Goal: Contribute content: Contribute content

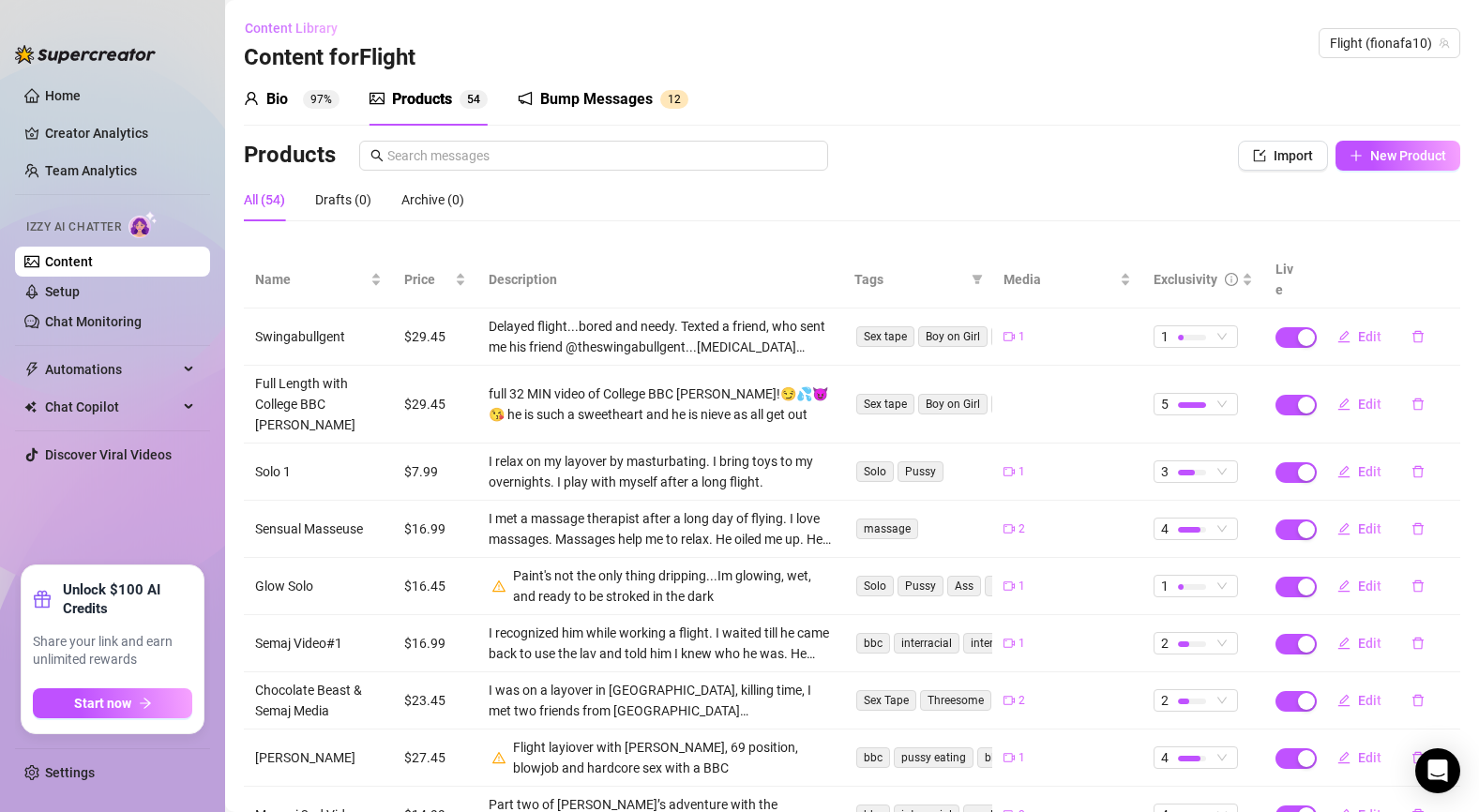
click at [320, 24] on span "Content Library" at bounding box center [291, 28] width 93 height 15
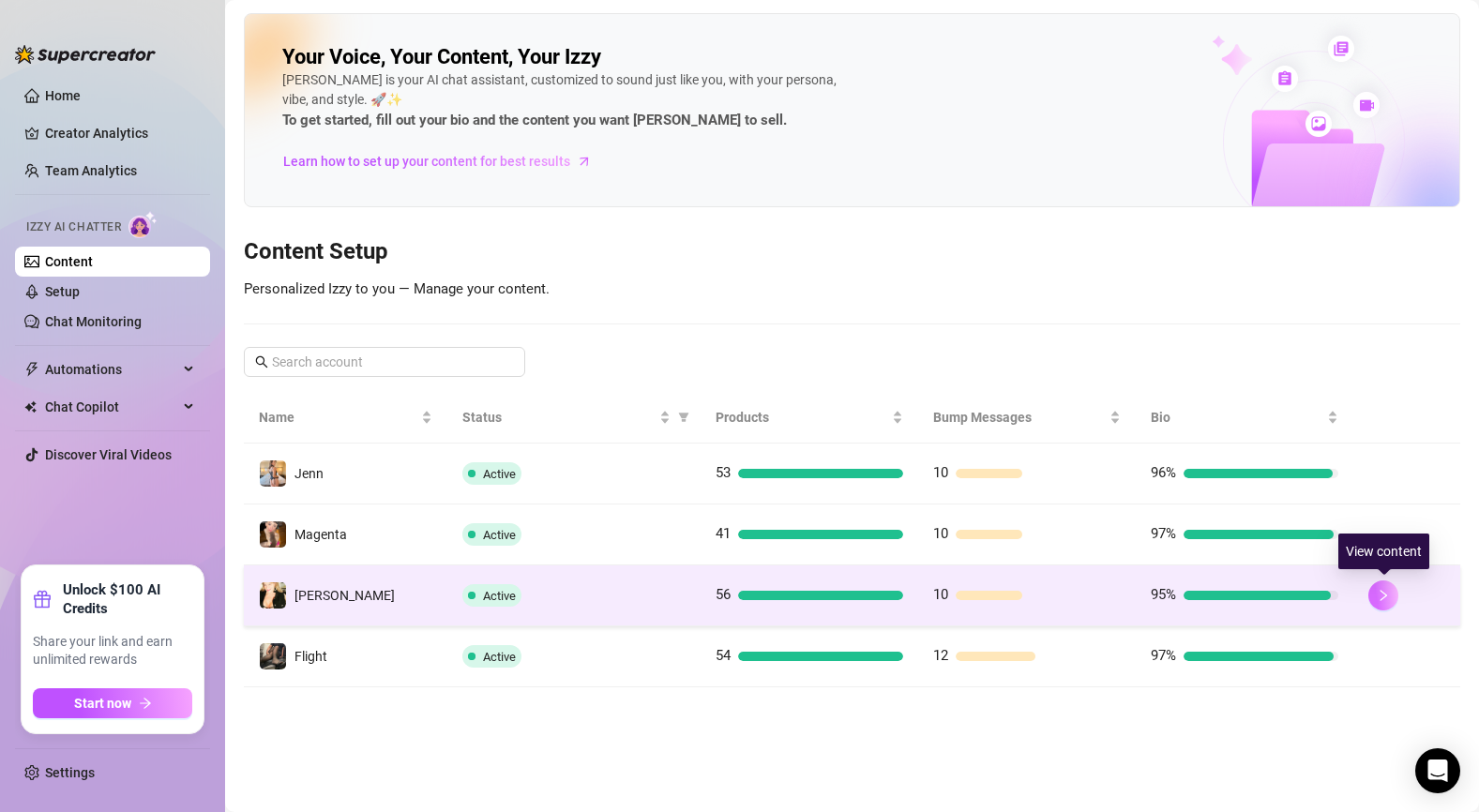
click at [1392, 596] on button "button" at bounding box center [1383, 595] width 30 height 30
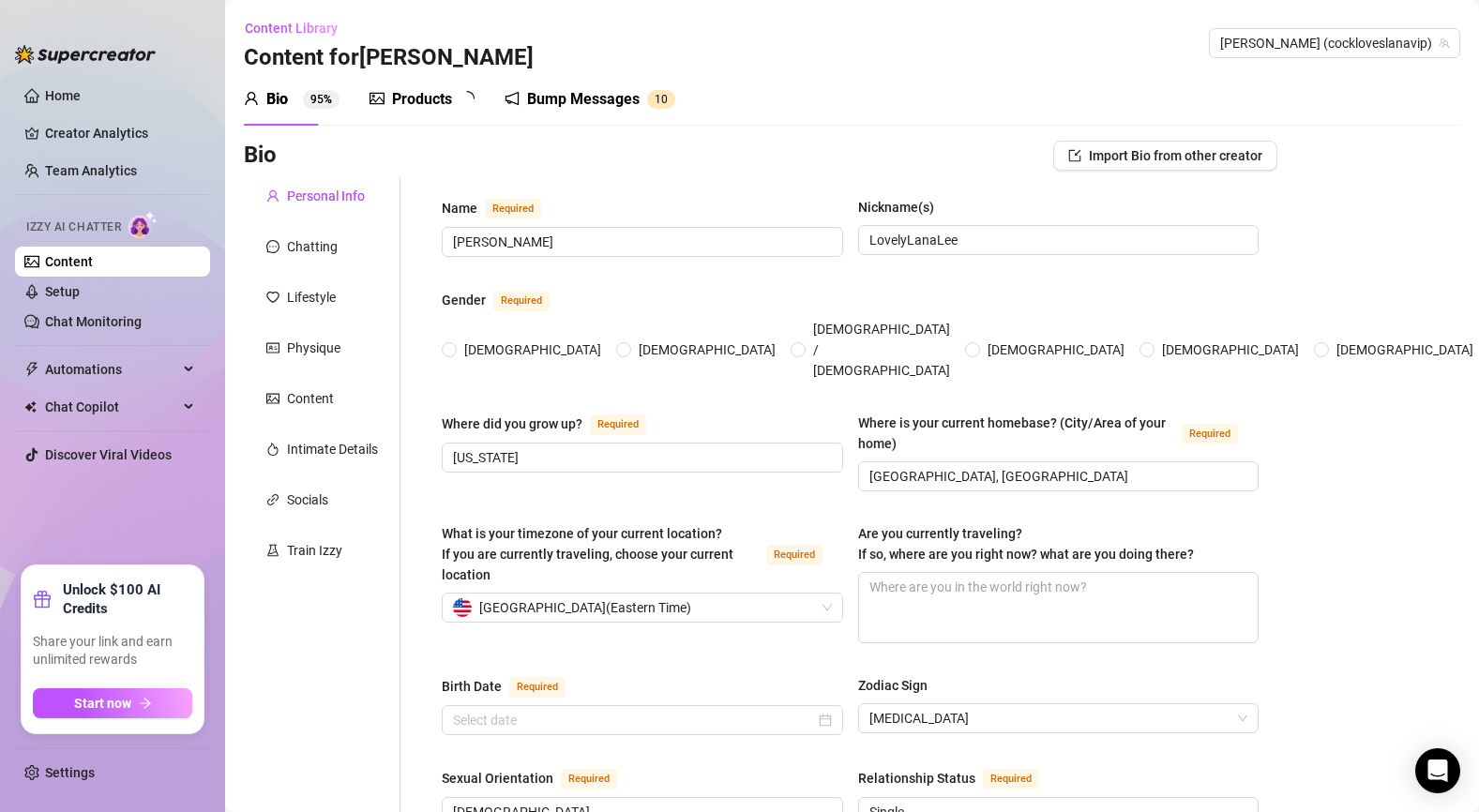
radio input "true"
type input "[DATE]"
click at [441, 102] on div "Products" at bounding box center [422, 98] width 60 height 22
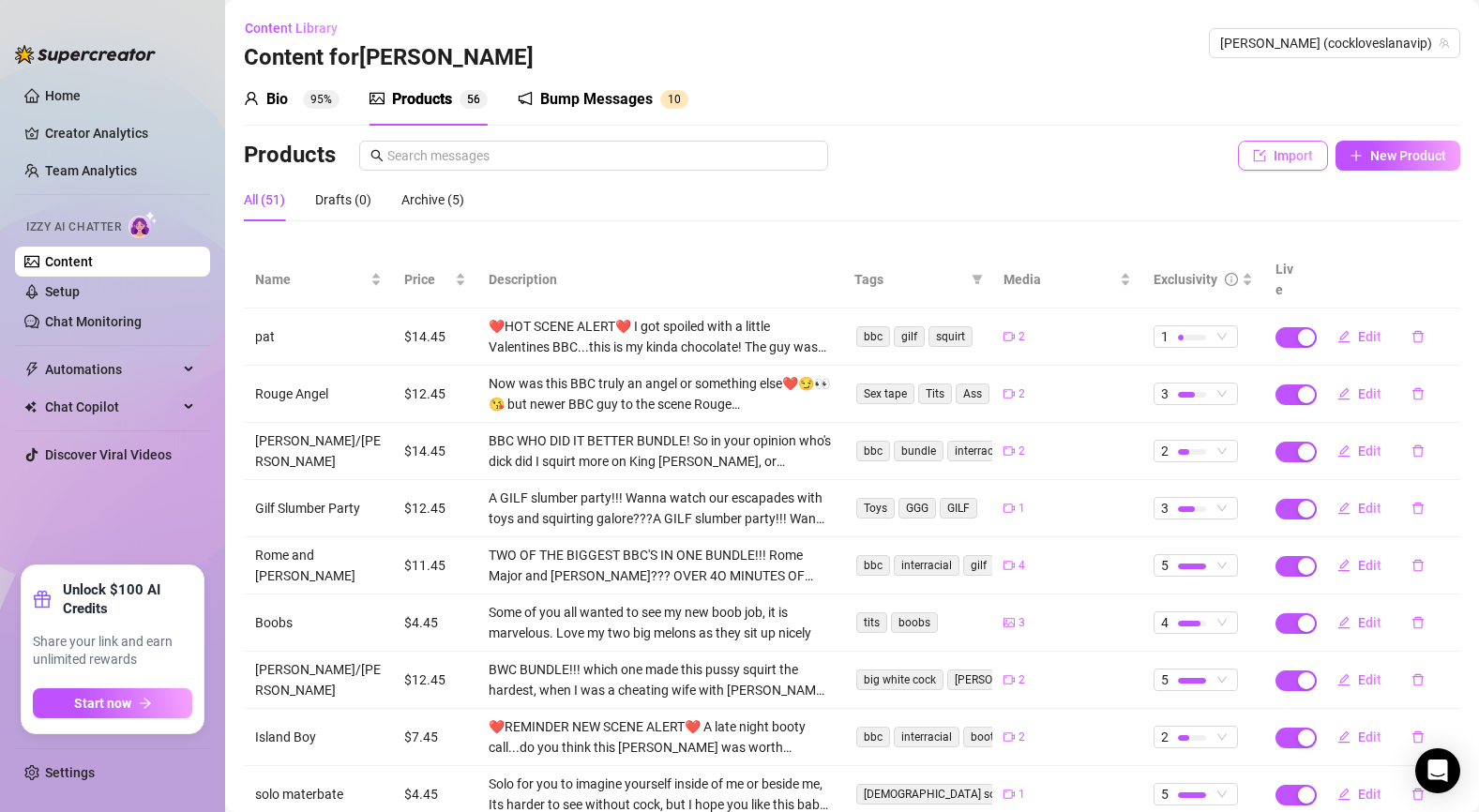
click at [1282, 157] on span "Import" at bounding box center [1294, 155] width 40 height 15
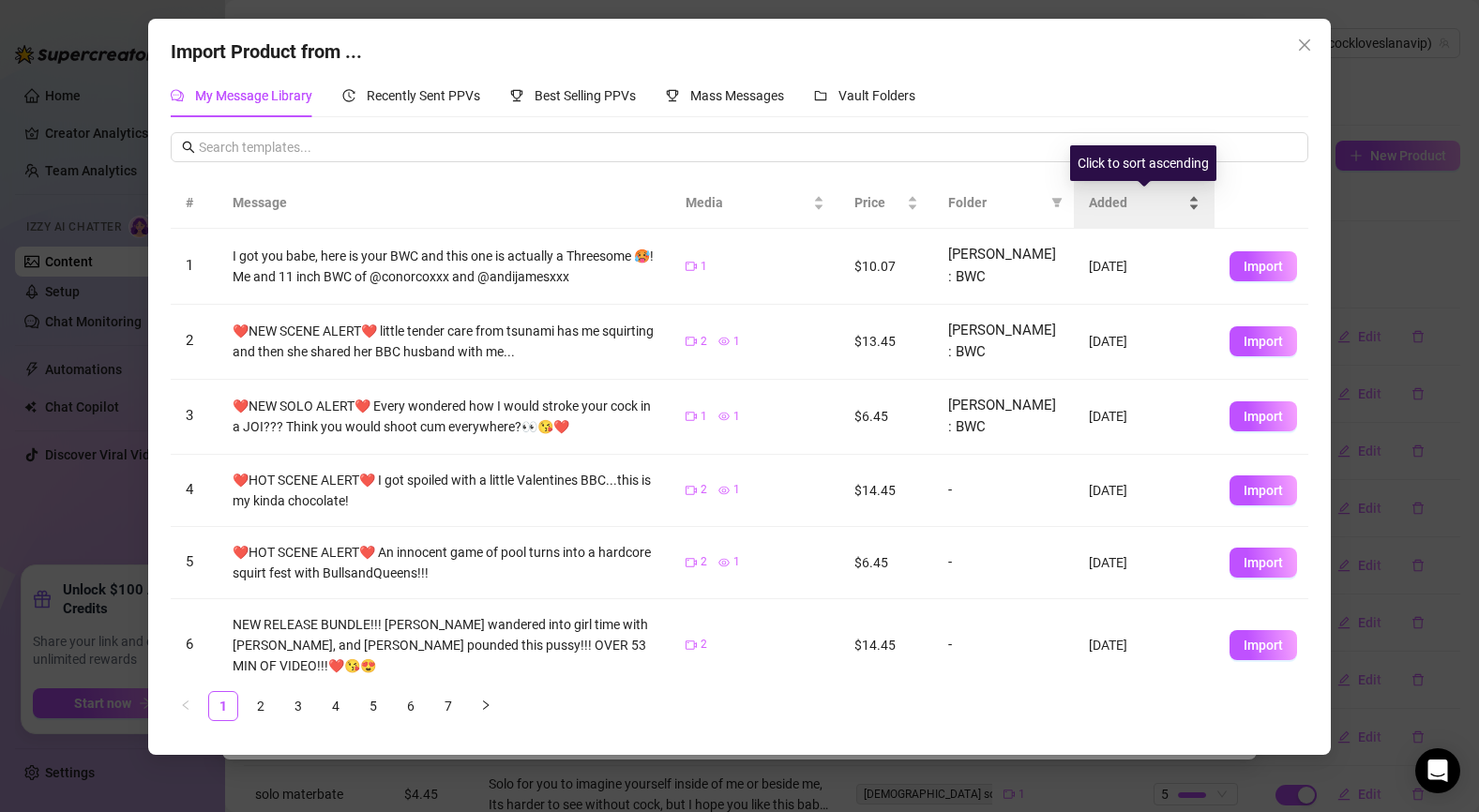
click at [1103, 202] on span "Added" at bounding box center [1136, 202] width 96 height 20
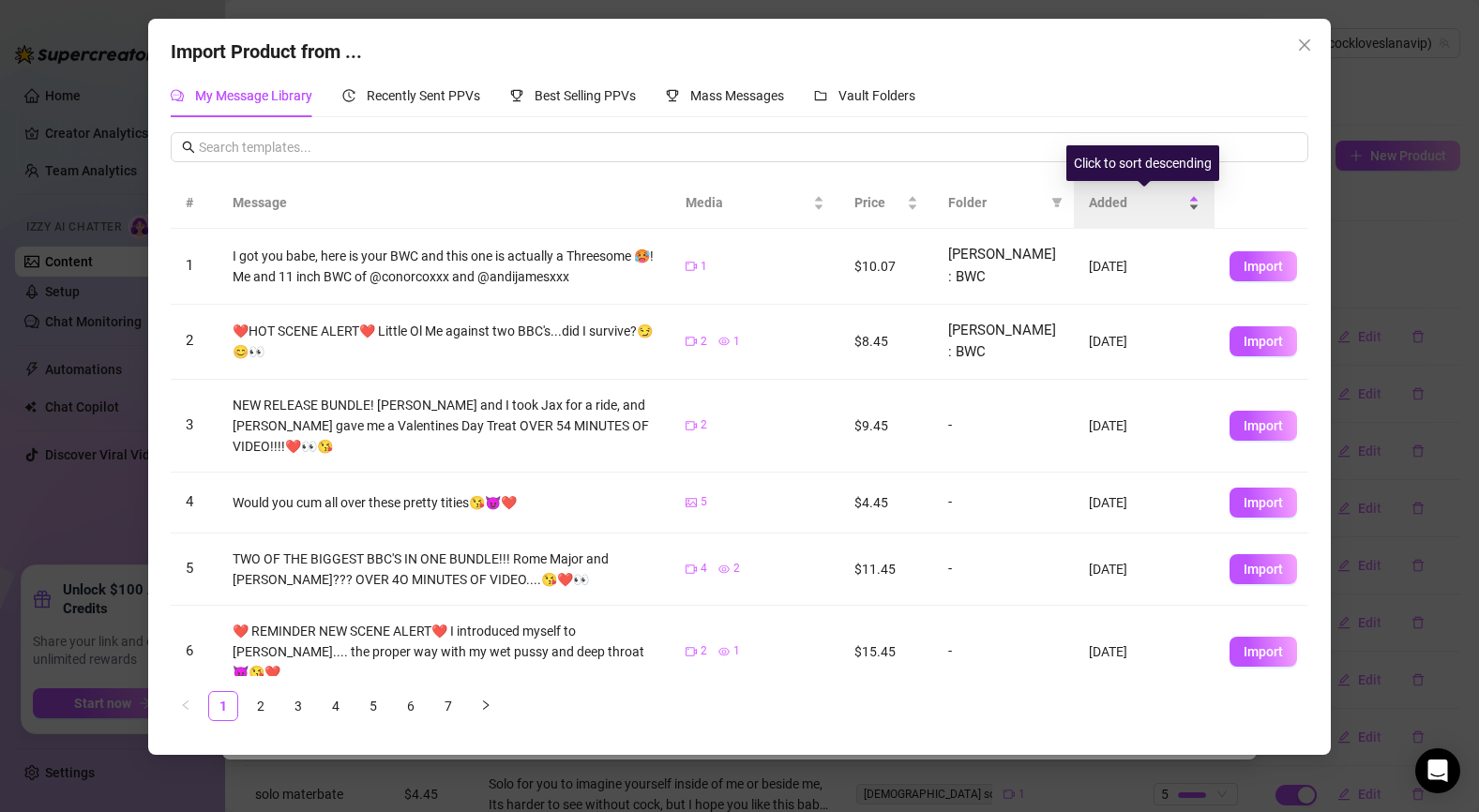
click at [1103, 202] on span "Added" at bounding box center [1136, 202] width 96 height 20
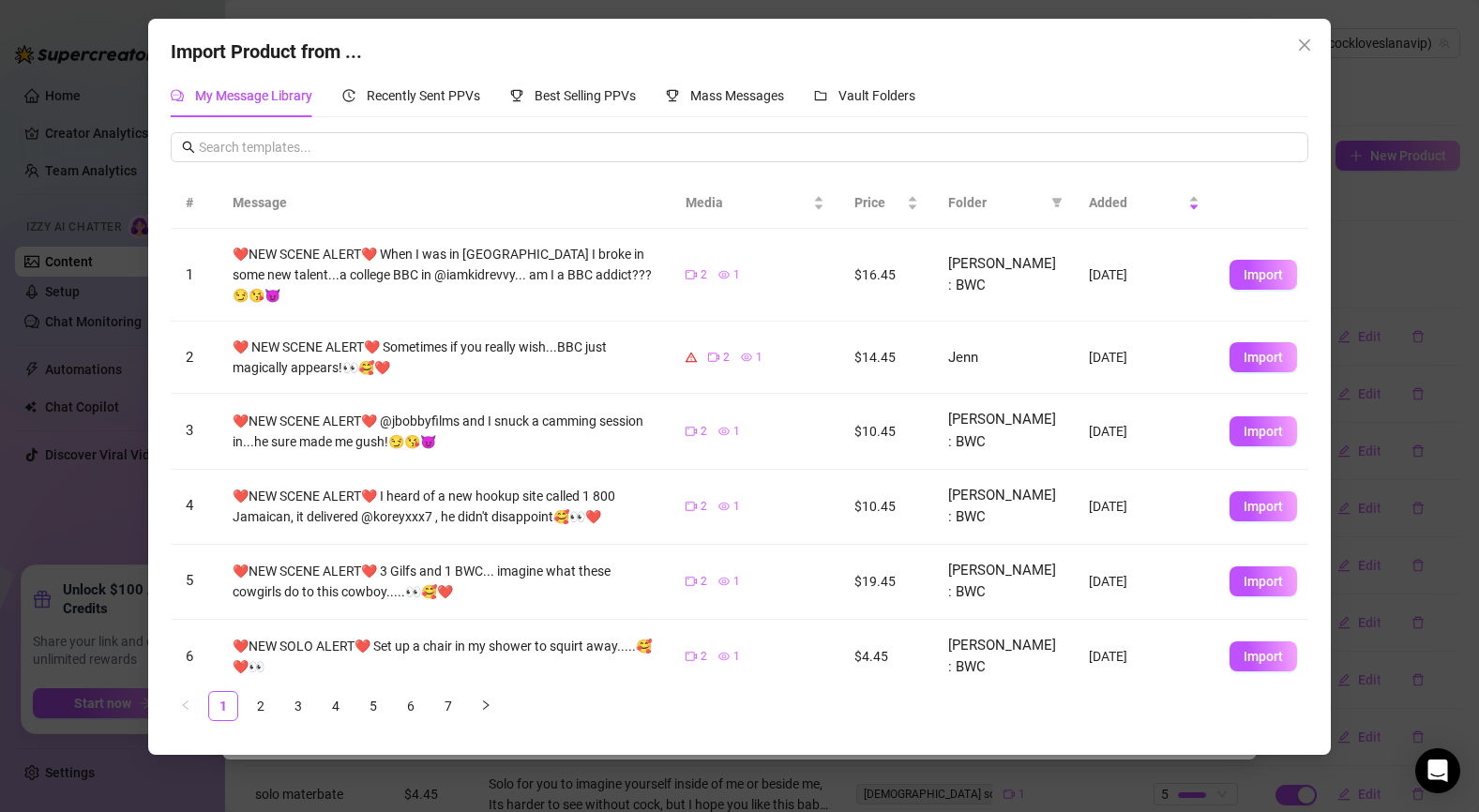
click at [1273, 267] on span "Import" at bounding box center [1264, 275] width 40 height 15
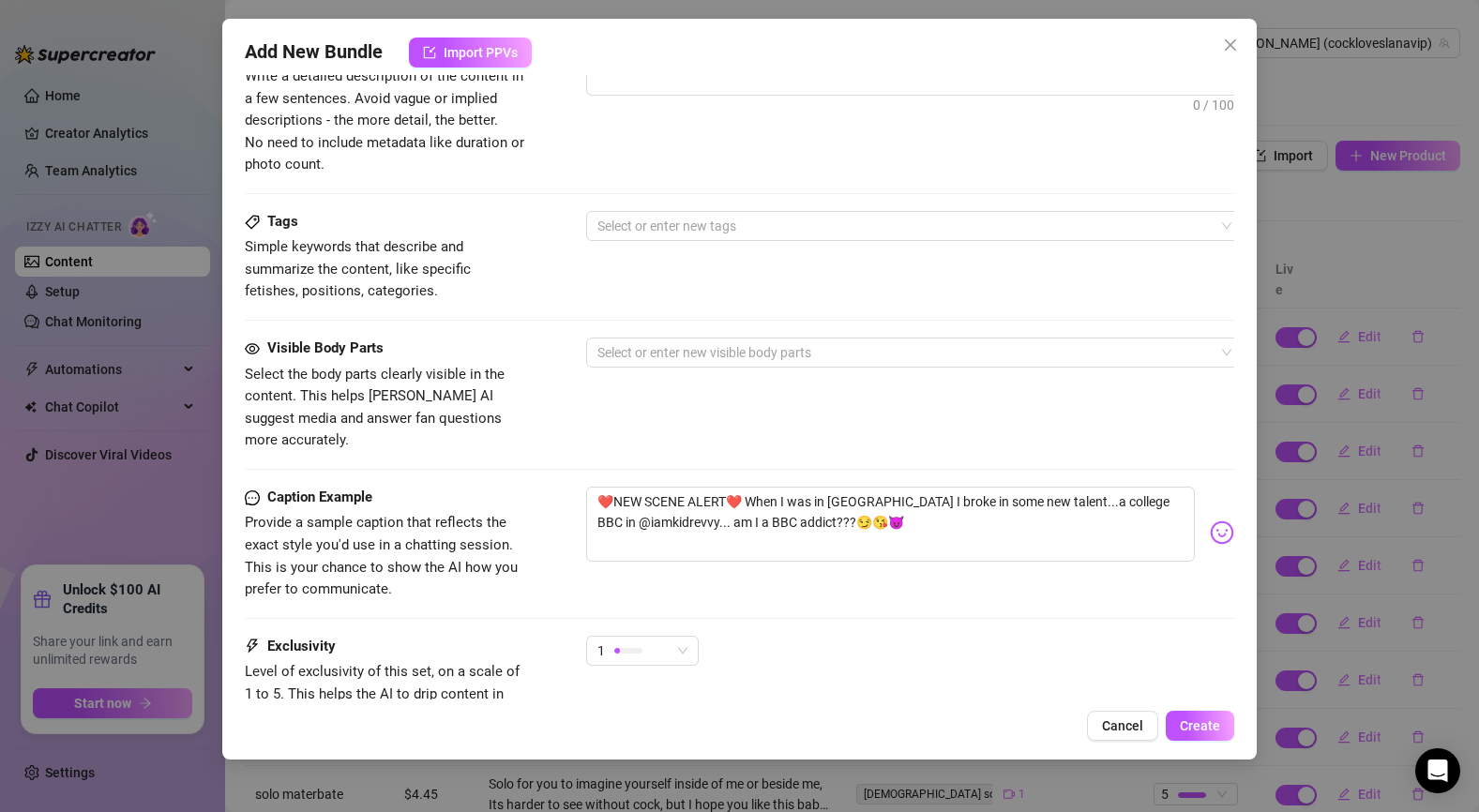
scroll to position [951, 0]
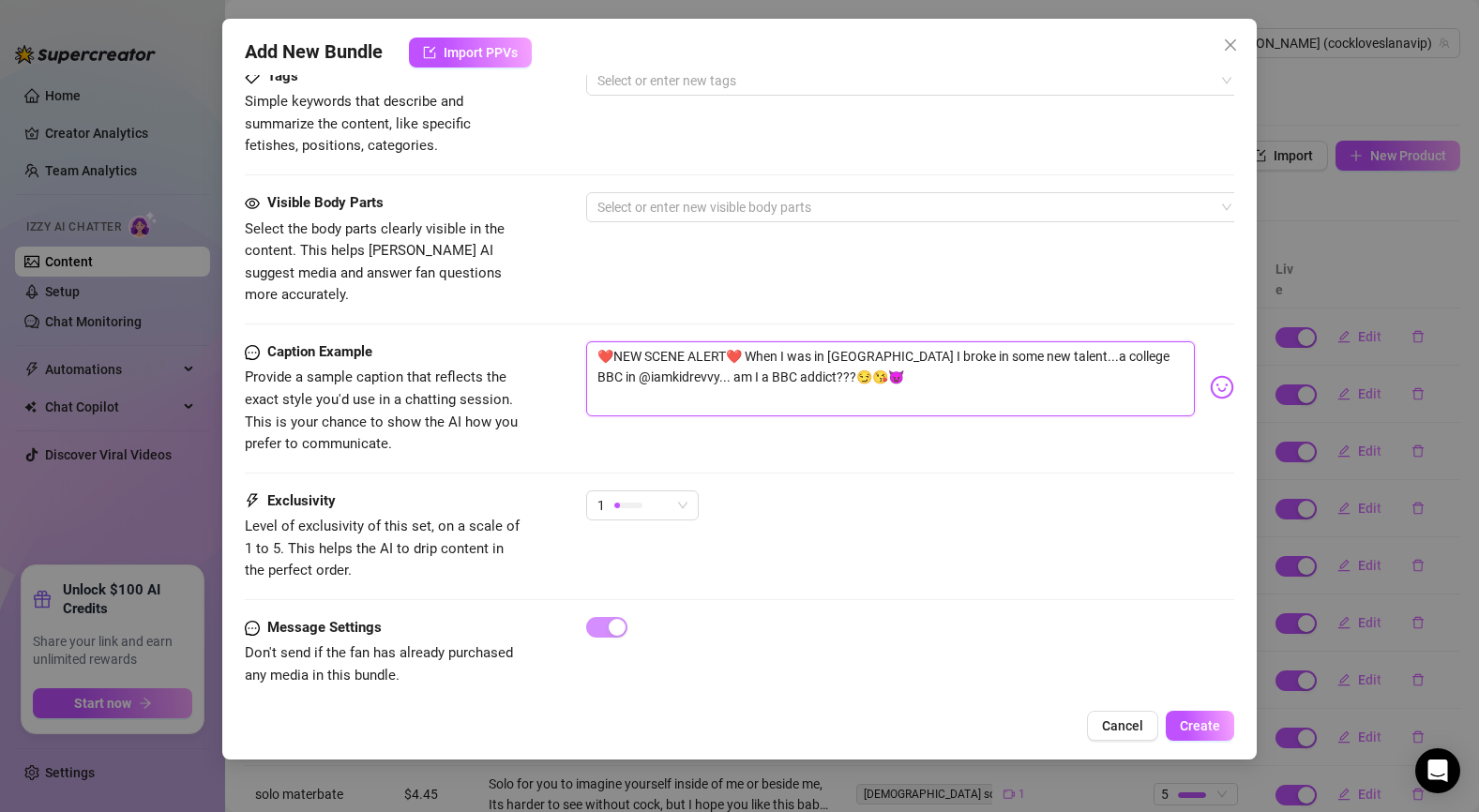
drag, startPoint x: 739, startPoint y: 330, endPoint x: 805, endPoint y: 359, distance: 72.1
click at [805, 359] on textarea "❤️NEW SCENE ALERT❤️ When I was in [GEOGRAPHIC_DATA] I broke in some new talent.…" at bounding box center [891, 378] width 610 height 75
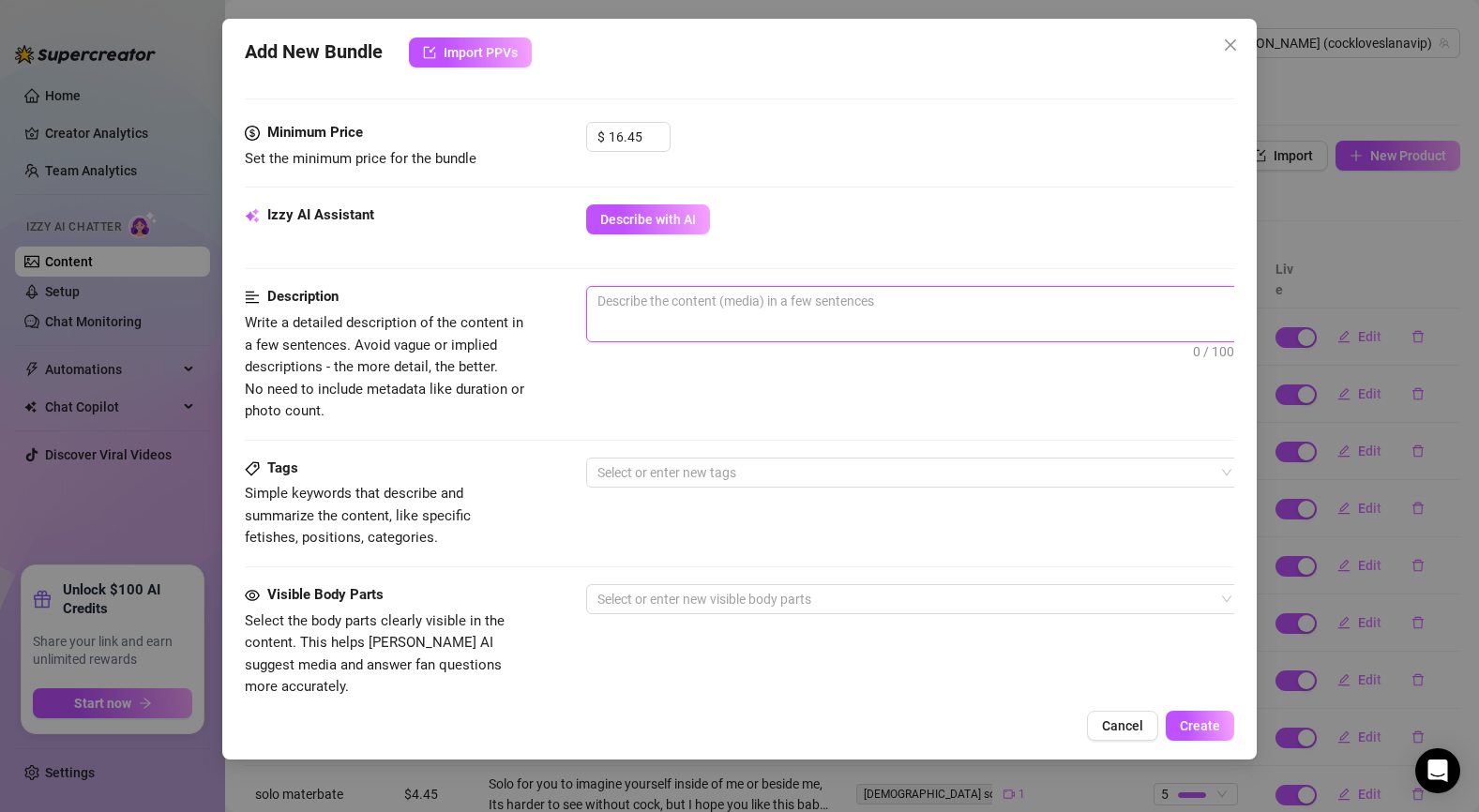
click at [702, 293] on textarea at bounding box center [915, 300] width 655 height 28
paste textarea "When I was in [GEOGRAPHIC_DATA] I broke in some new talent...a college BBC in @…"
type textarea "When I was in [GEOGRAPHIC_DATA] I broke in some new talent...a college BBC in @…"
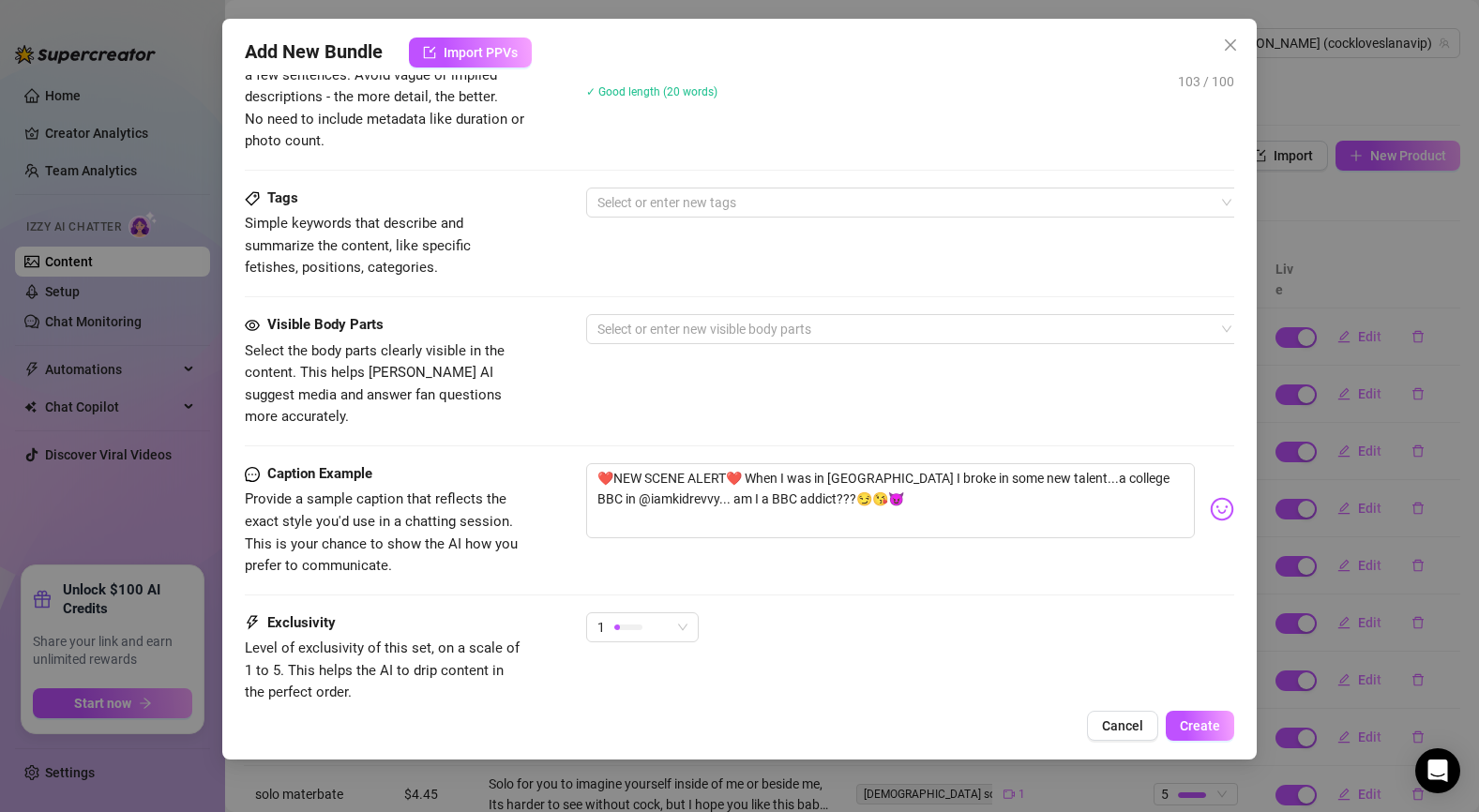
scroll to position [951, 0]
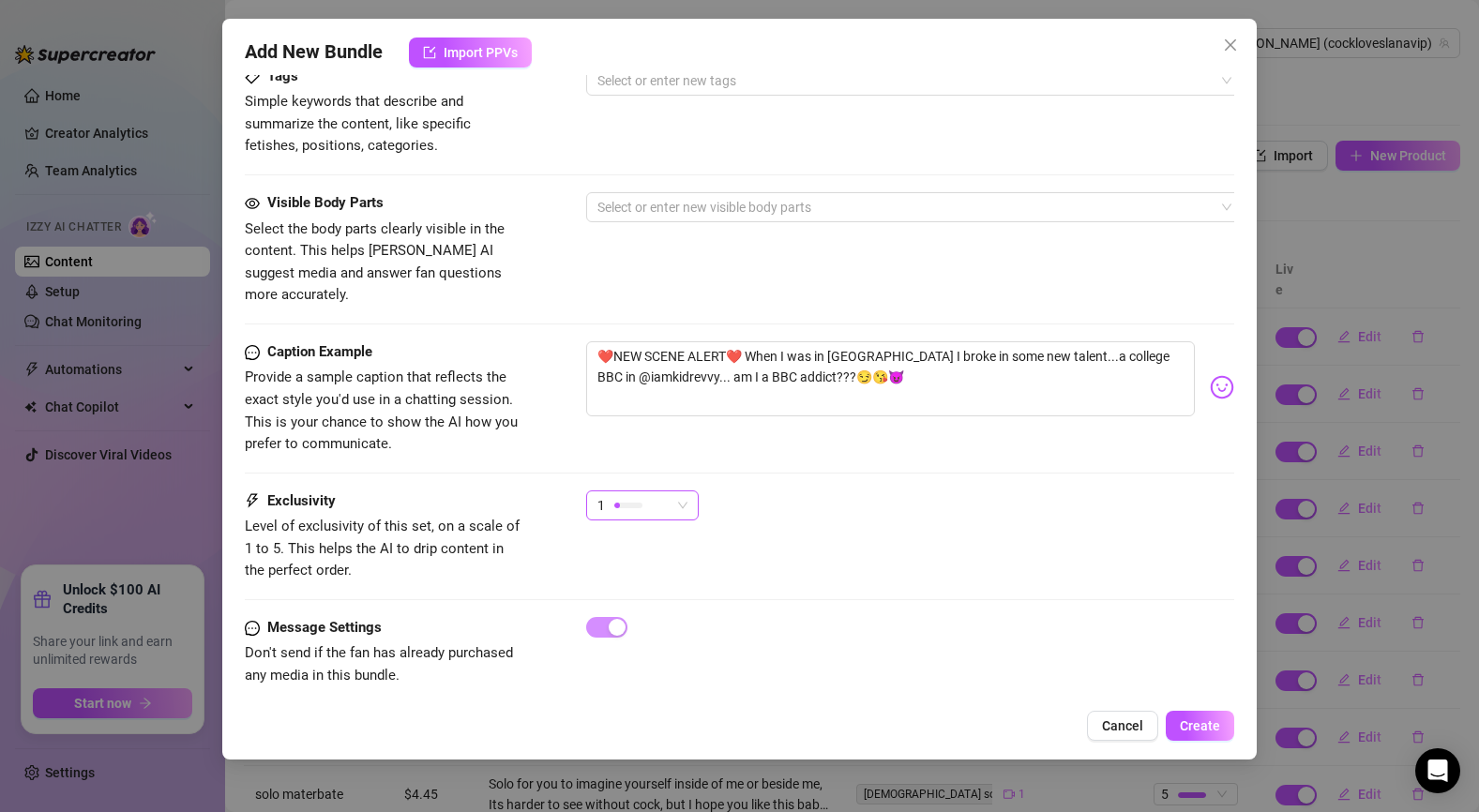
click at [662, 491] on div "1" at bounding box center [635, 505] width 73 height 28
type textarea "When I was in [GEOGRAPHIC_DATA] I broke in some new talent...a college BBC in @…"
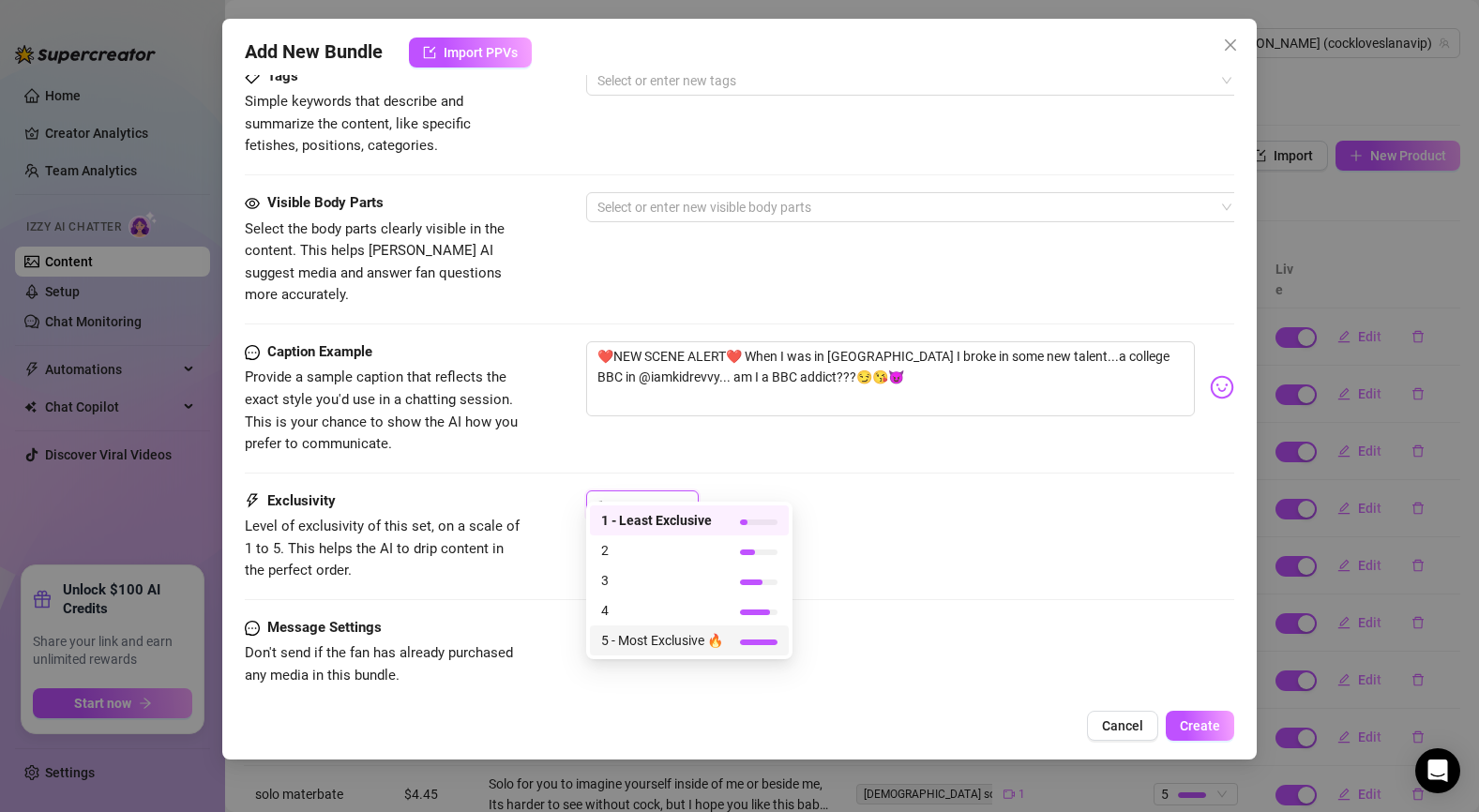
click at [666, 637] on span "5 - Most Exclusive 🔥" at bounding box center [662, 640] width 122 height 20
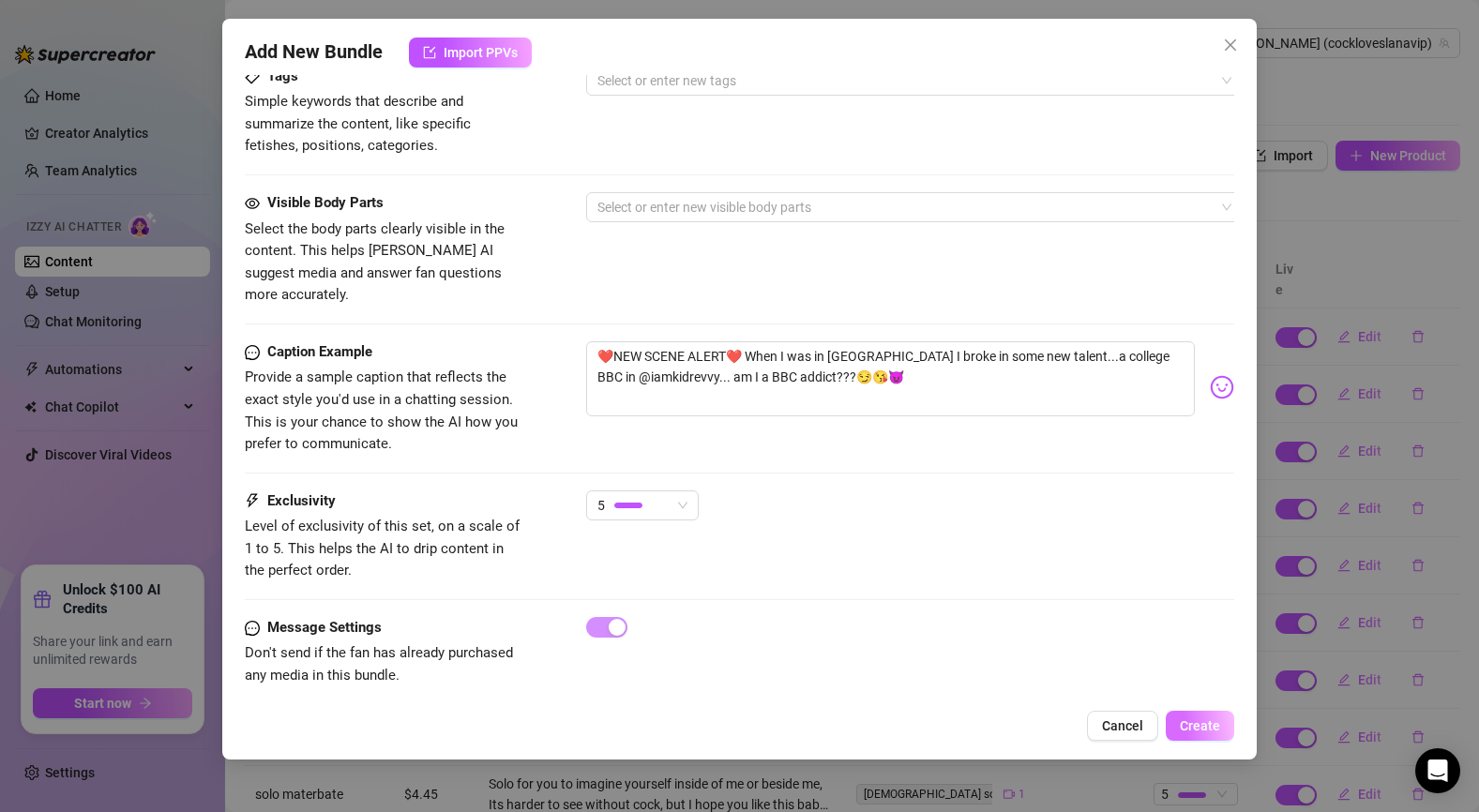
click at [1203, 725] on span "Create" at bounding box center [1201, 726] width 41 height 15
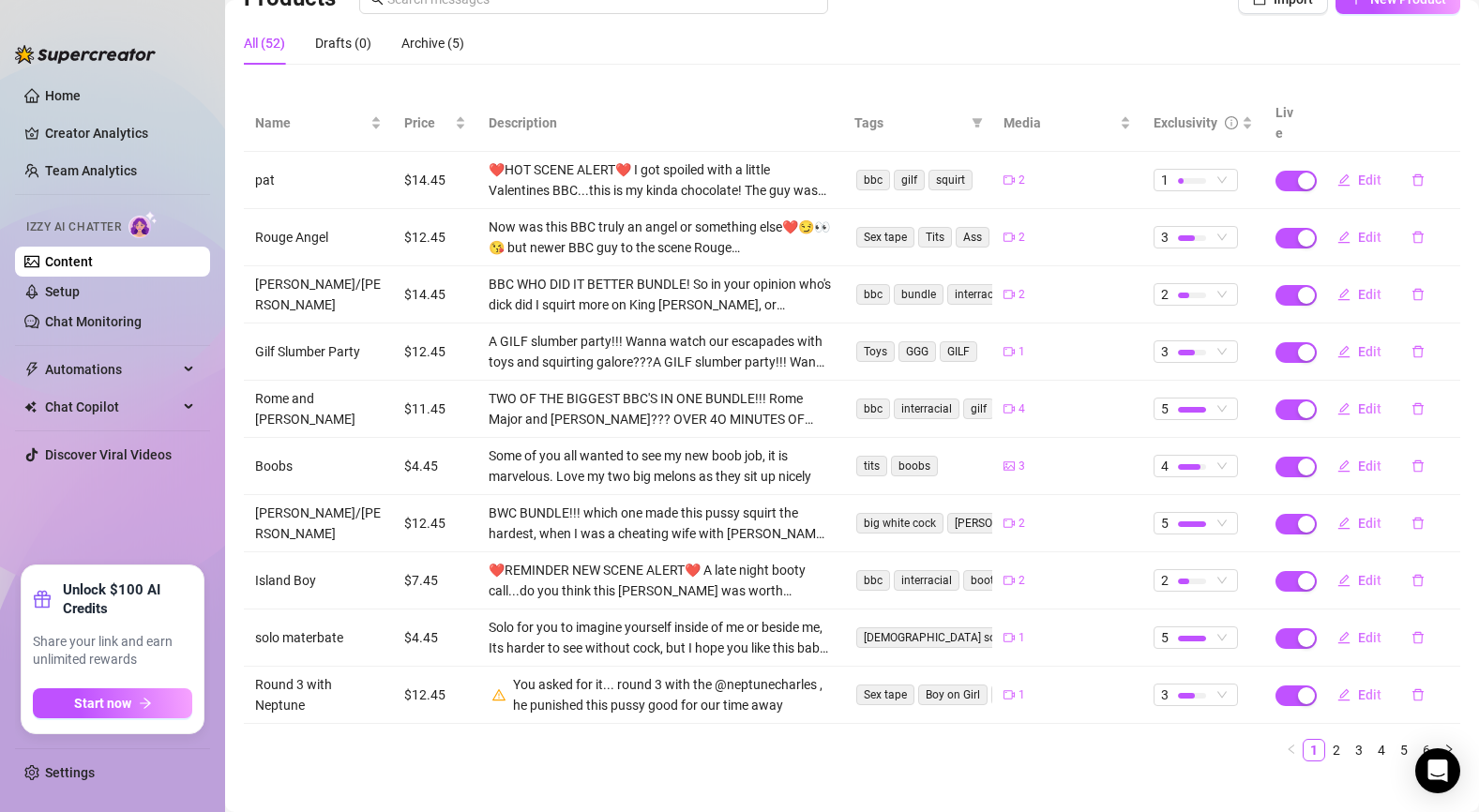
scroll to position [0, 0]
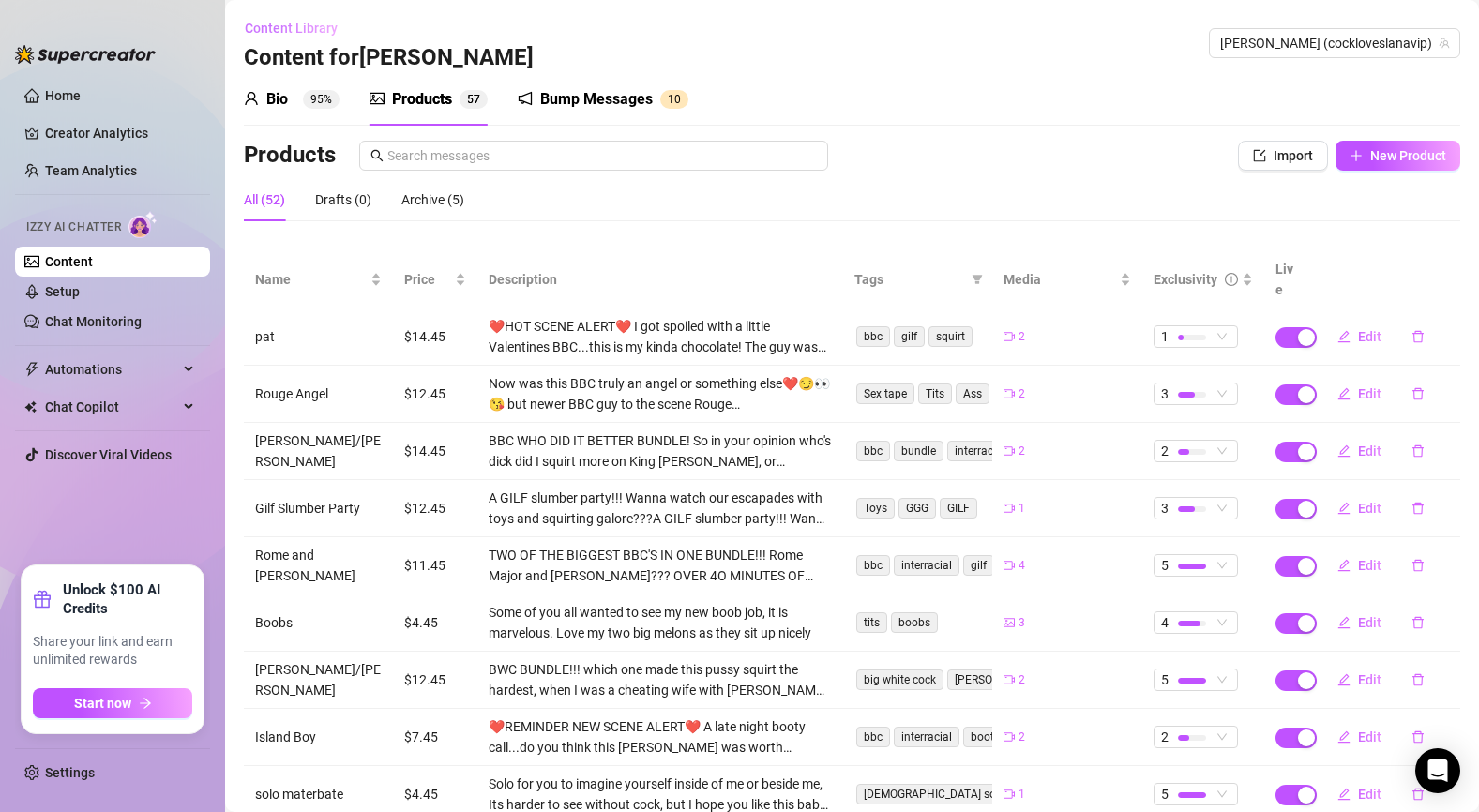
click at [312, 30] on span "Content Library" at bounding box center [291, 28] width 93 height 15
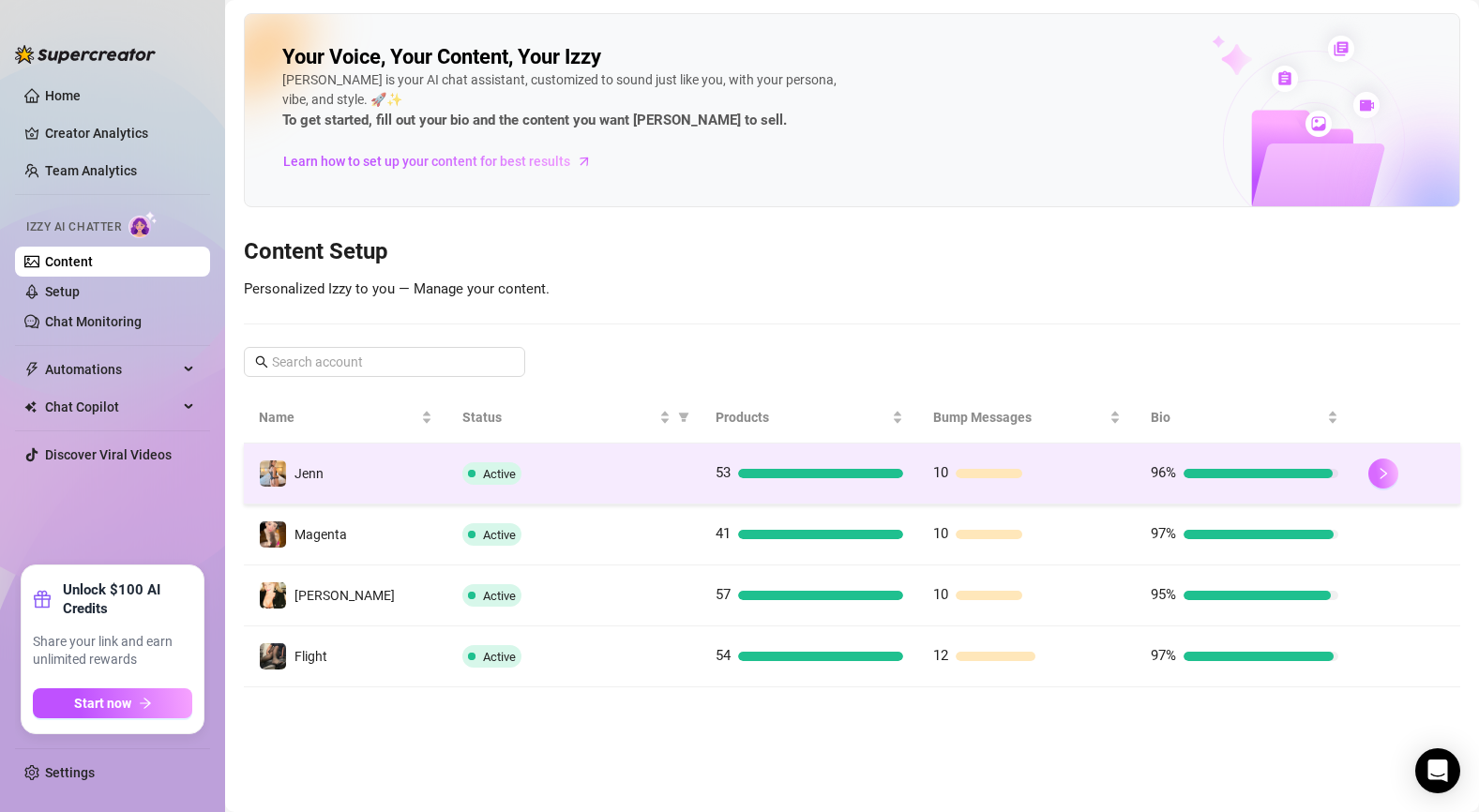
click at [1390, 476] on icon "right" at bounding box center [1384, 474] width 14 height 14
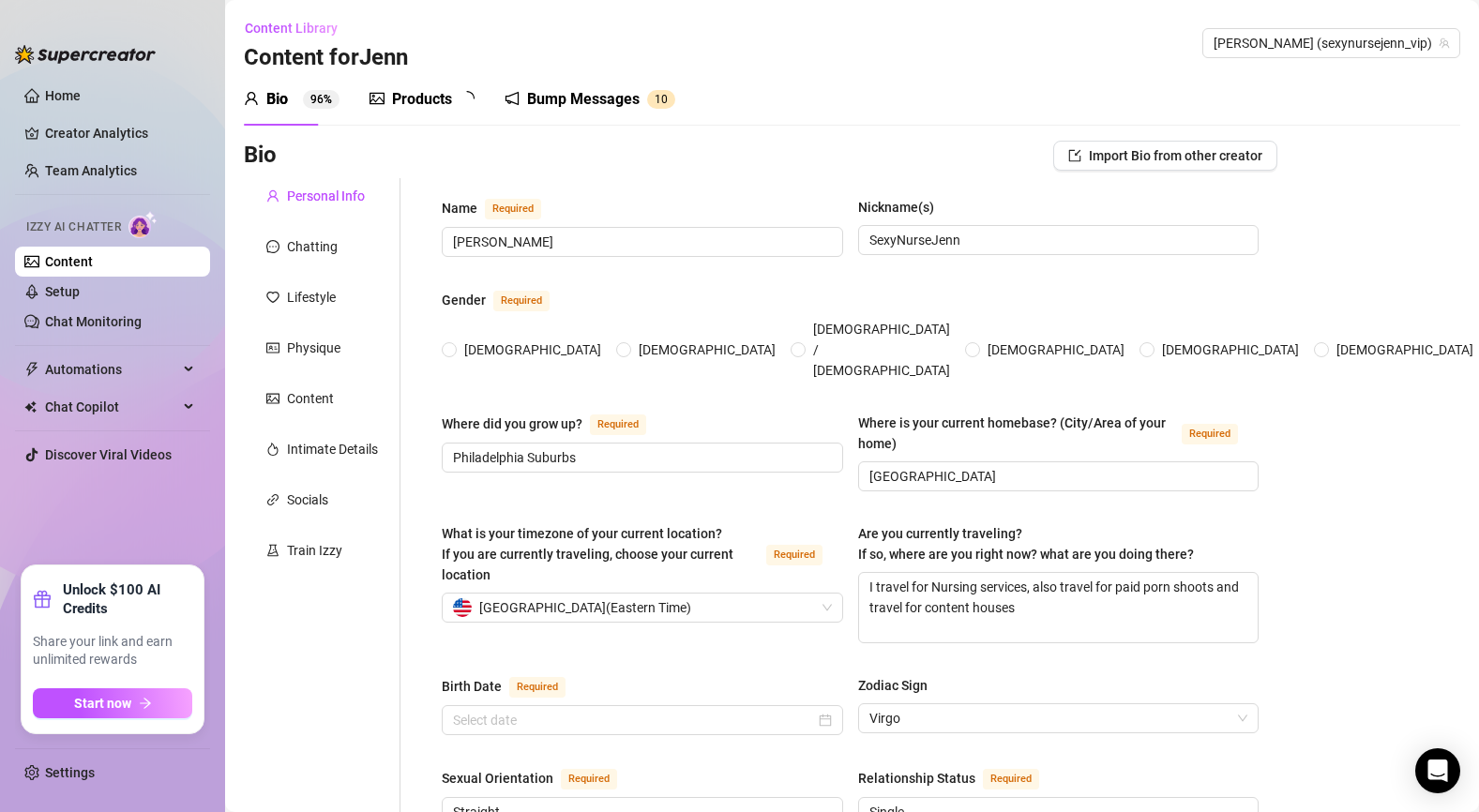
type input "[PERSON_NAME]"
type input "SexyNurseJenn"
type input "Philadelphia Suburbs"
type input "[GEOGRAPHIC_DATA]"
type textarea "I travel for Nursing services, also travel for paid porn shoots and travel for …"
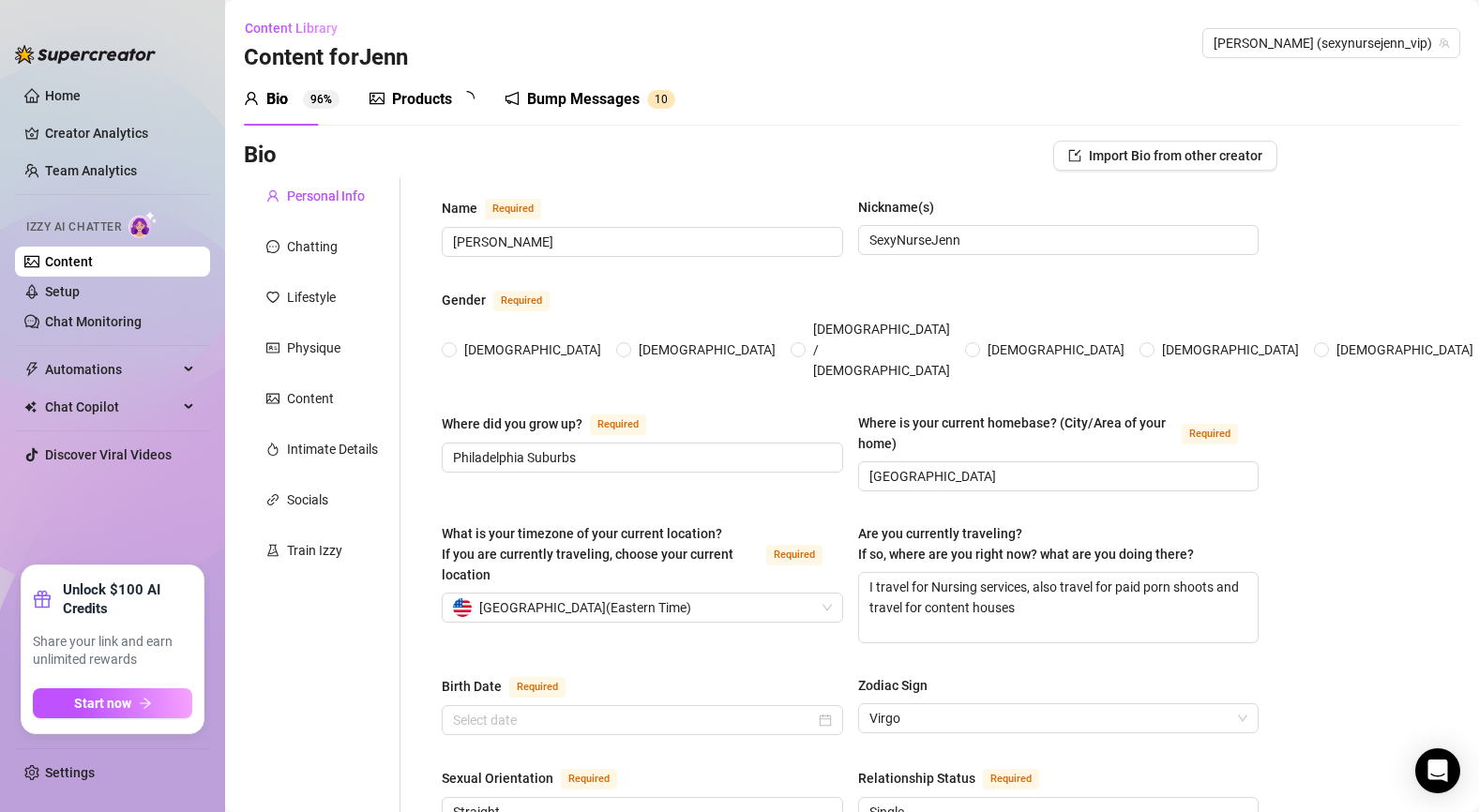
type input "Straight"
type input "Single"
type input "3"
type input "2"
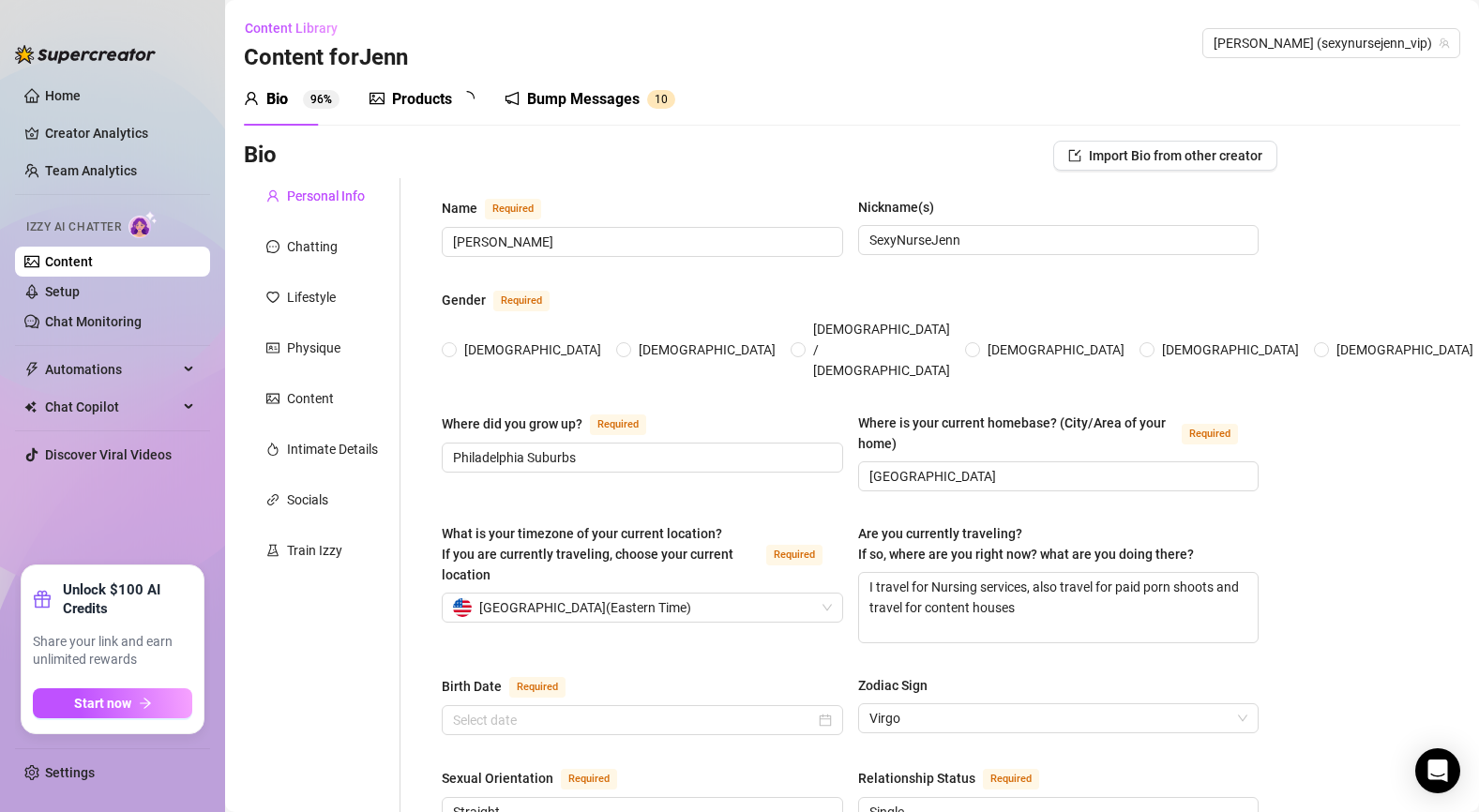
type input "Nurse"
type input "Banker"
type input "Associates Degree"
type input "No"
type textarea "To make enough money so I can buy my own small farm, and adopt pigs"
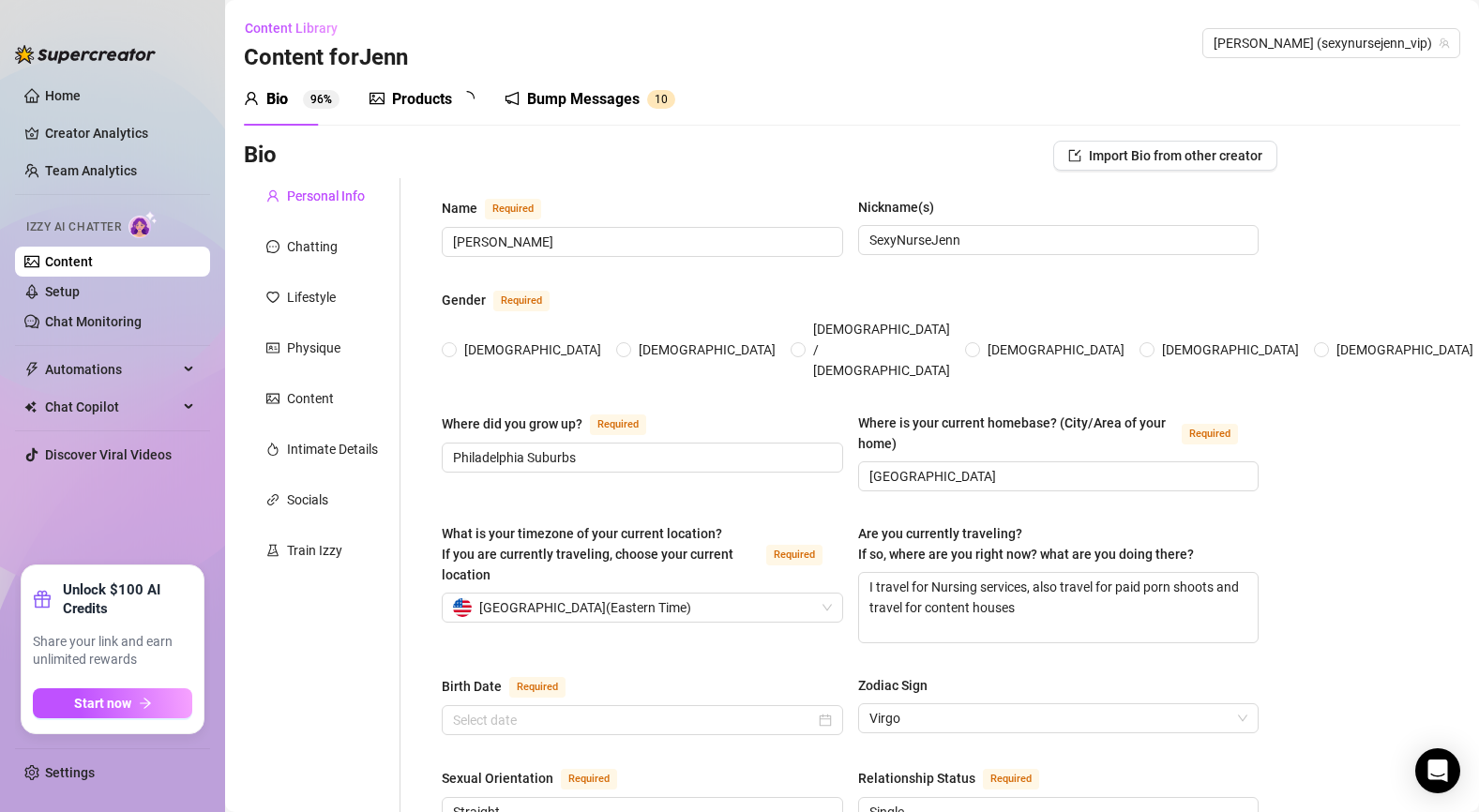
type textarea "When i was a banker, i had a meeting at the [GEOGRAPHIC_DATA] in [GEOGRAPHIC_DA…"
type textarea "I sometimes burp in public I don't like large crowds"
type textarea "I do not have a preference in the color of a person or their penis size I am a …"
radio input "true"
type input "[DATE]"
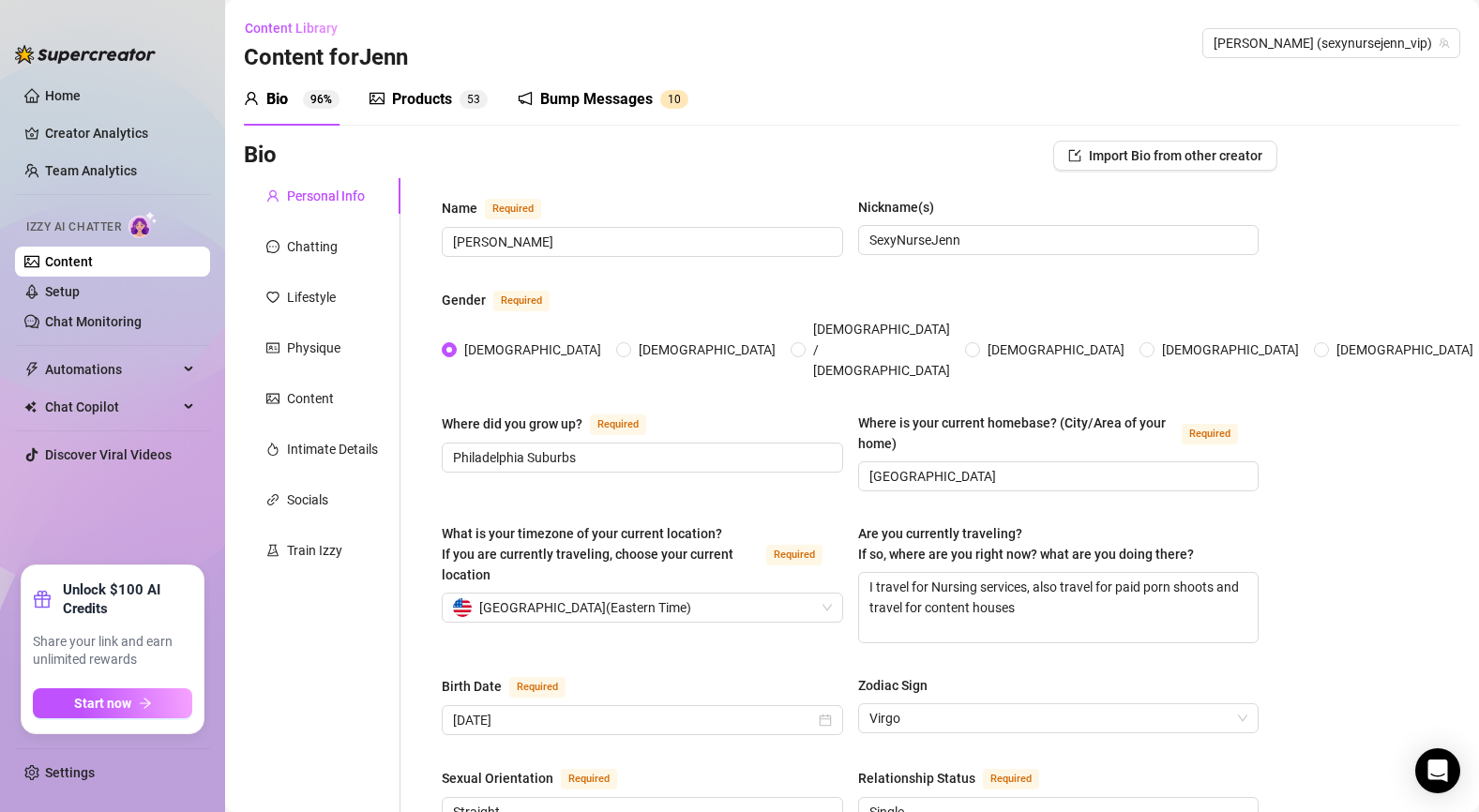
click at [434, 98] on div "Products" at bounding box center [422, 98] width 60 height 22
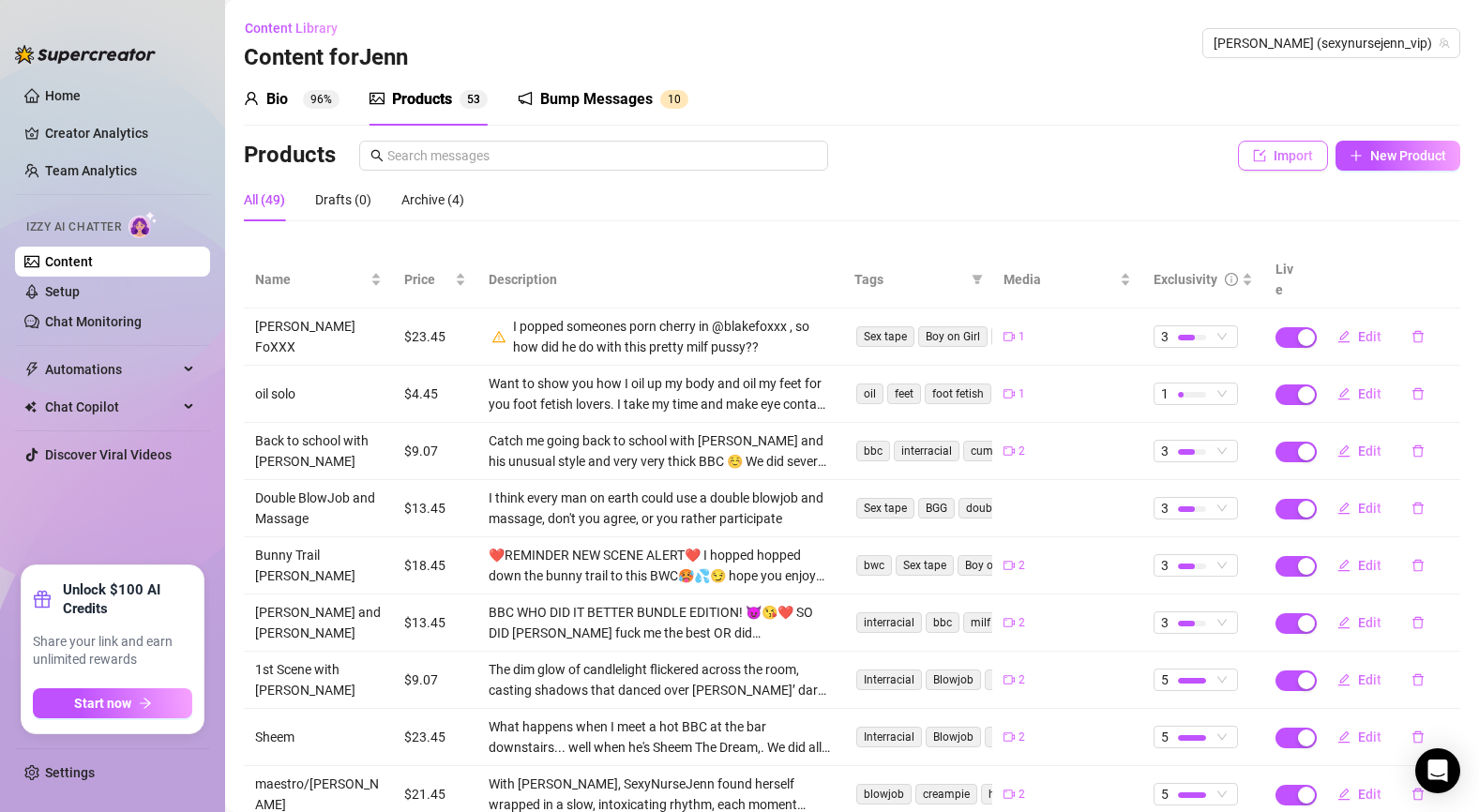
click at [1266, 160] on icon "import" at bounding box center [1260, 154] width 13 height 13
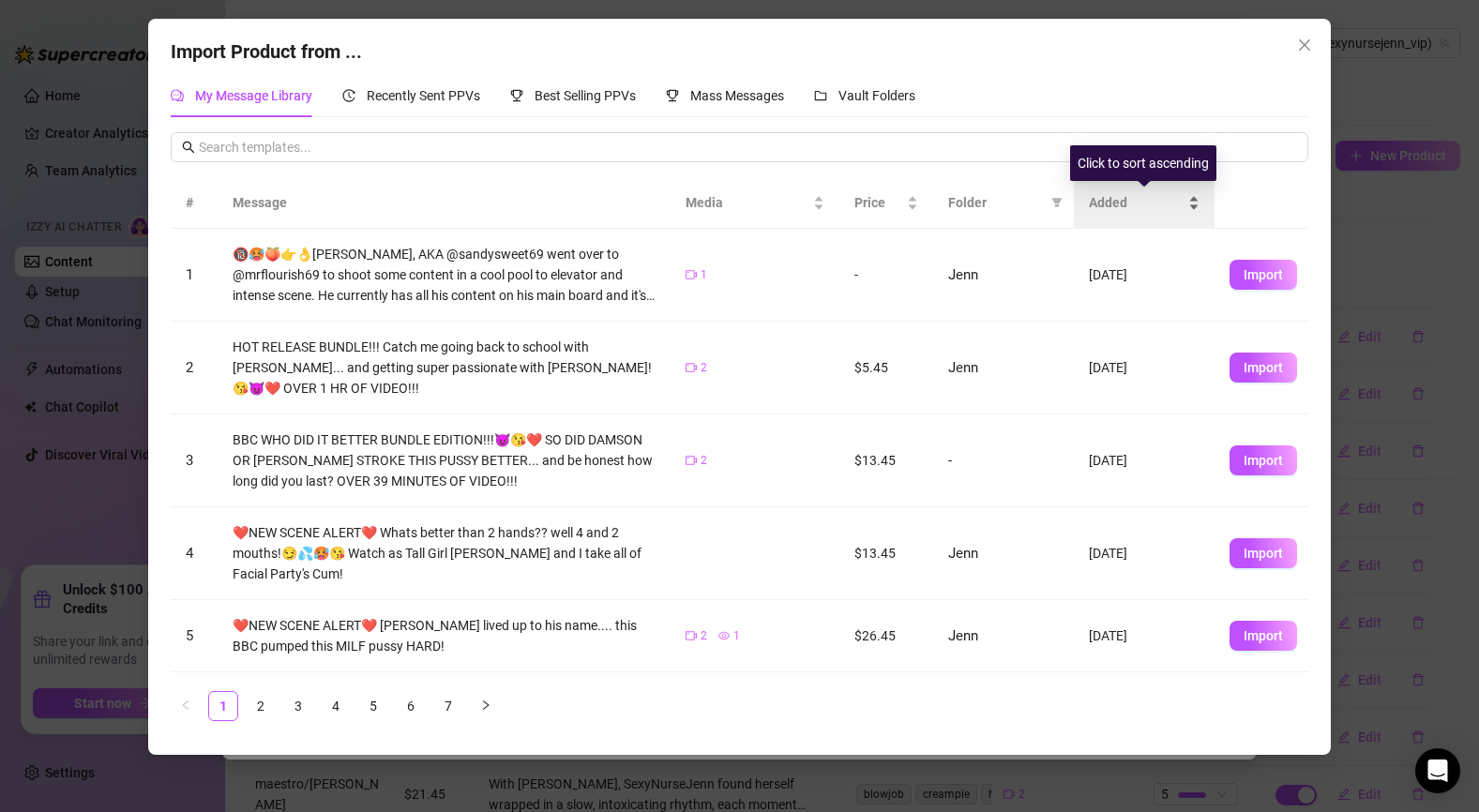
click at [1115, 208] on span "Added" at bounding box center [1136, 202] width 96 height 20
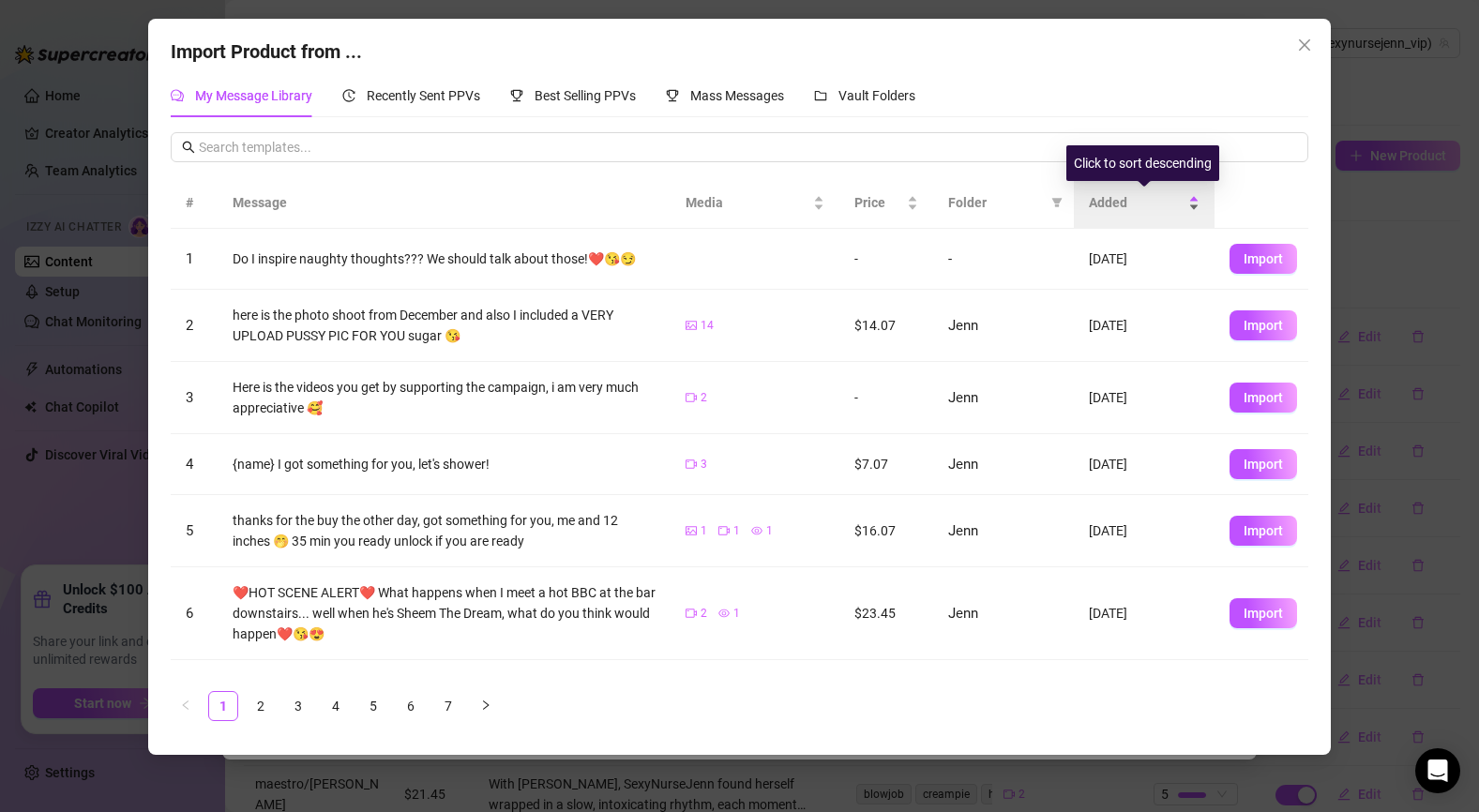
click at [1115, 208] on span "Added" at bounding box center [1136, 202] width 96 height 20
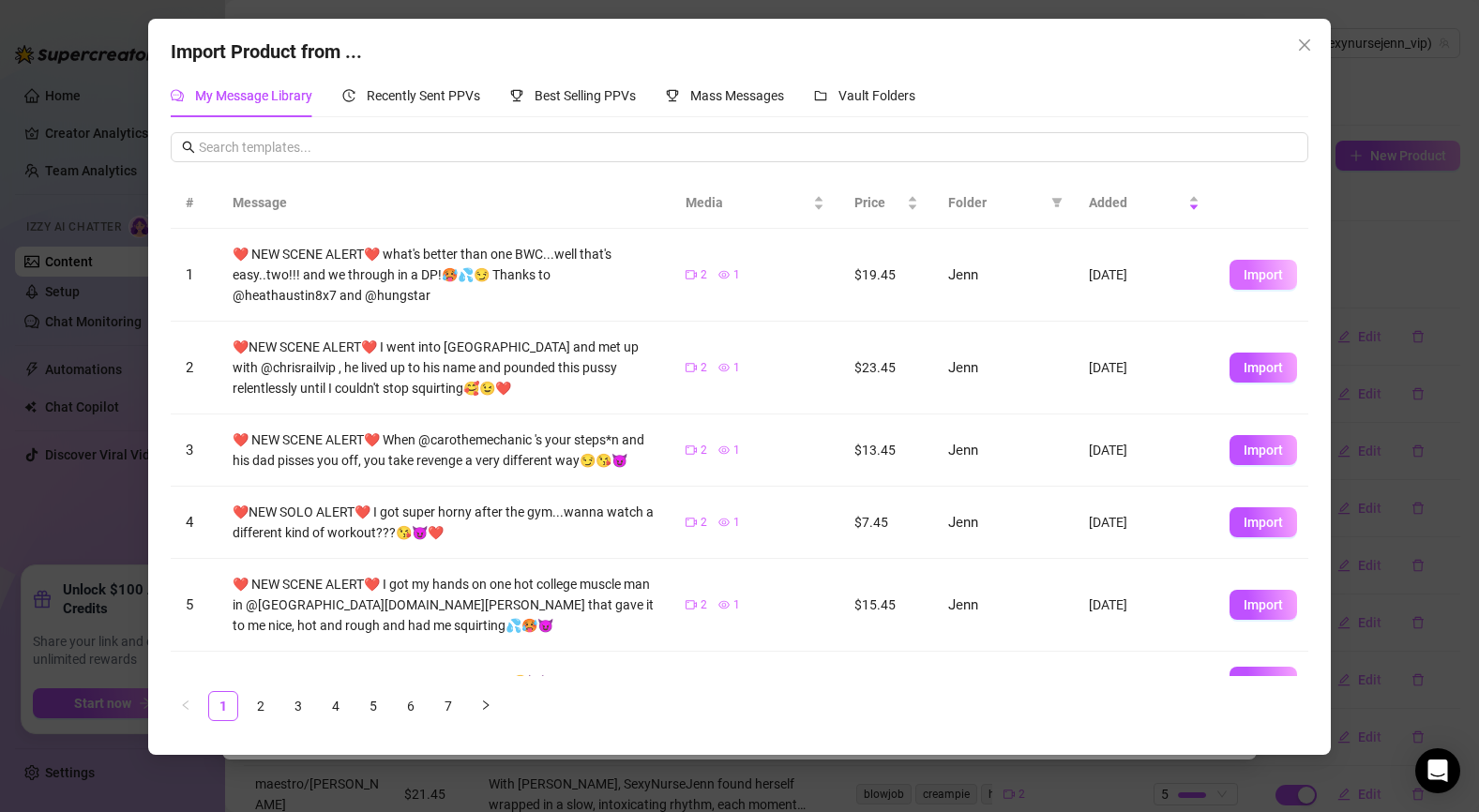
click at [1279, 280] on span "Import" at bounding box center [1264, 275] width 40 height 15
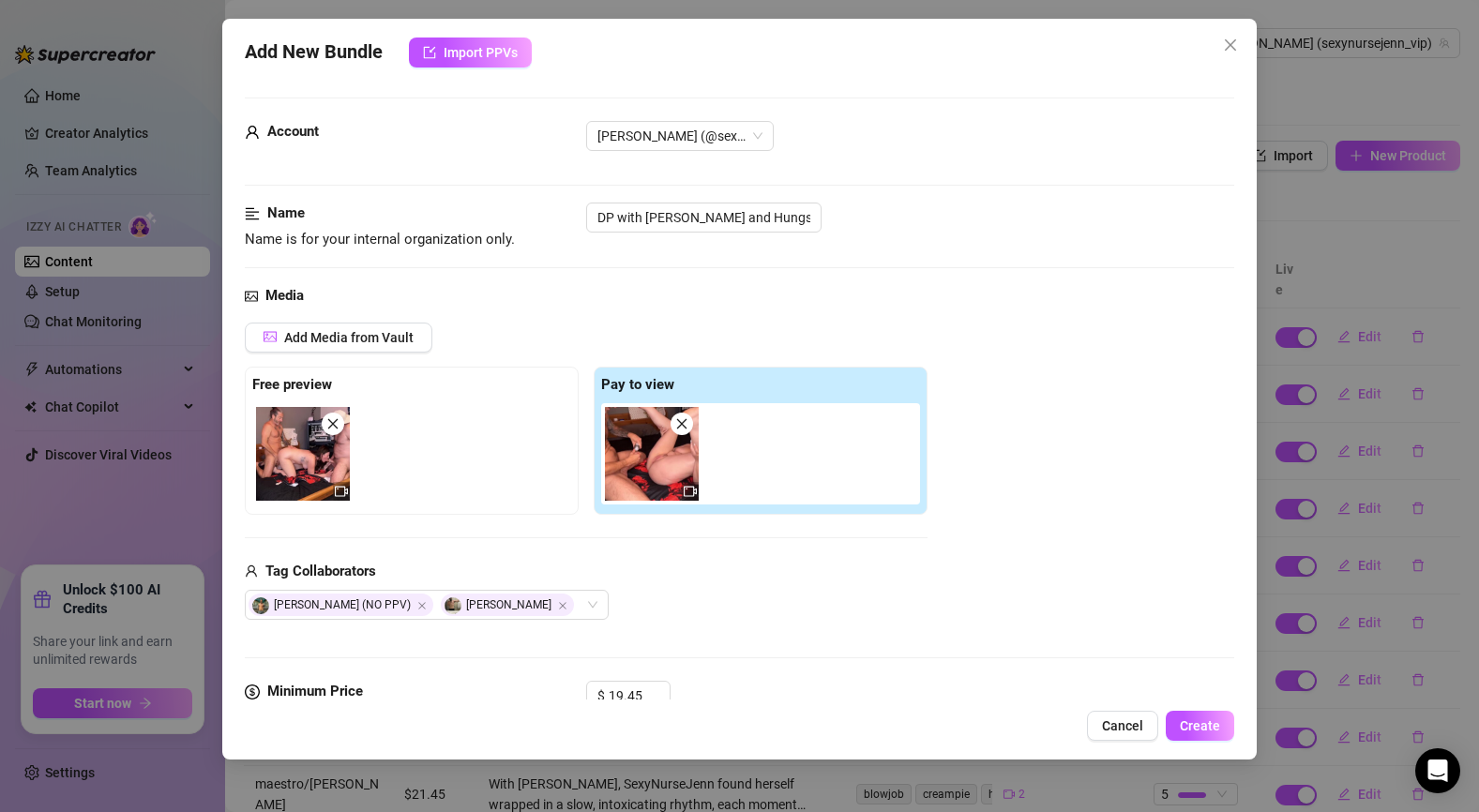
scroll to position [664, 0]
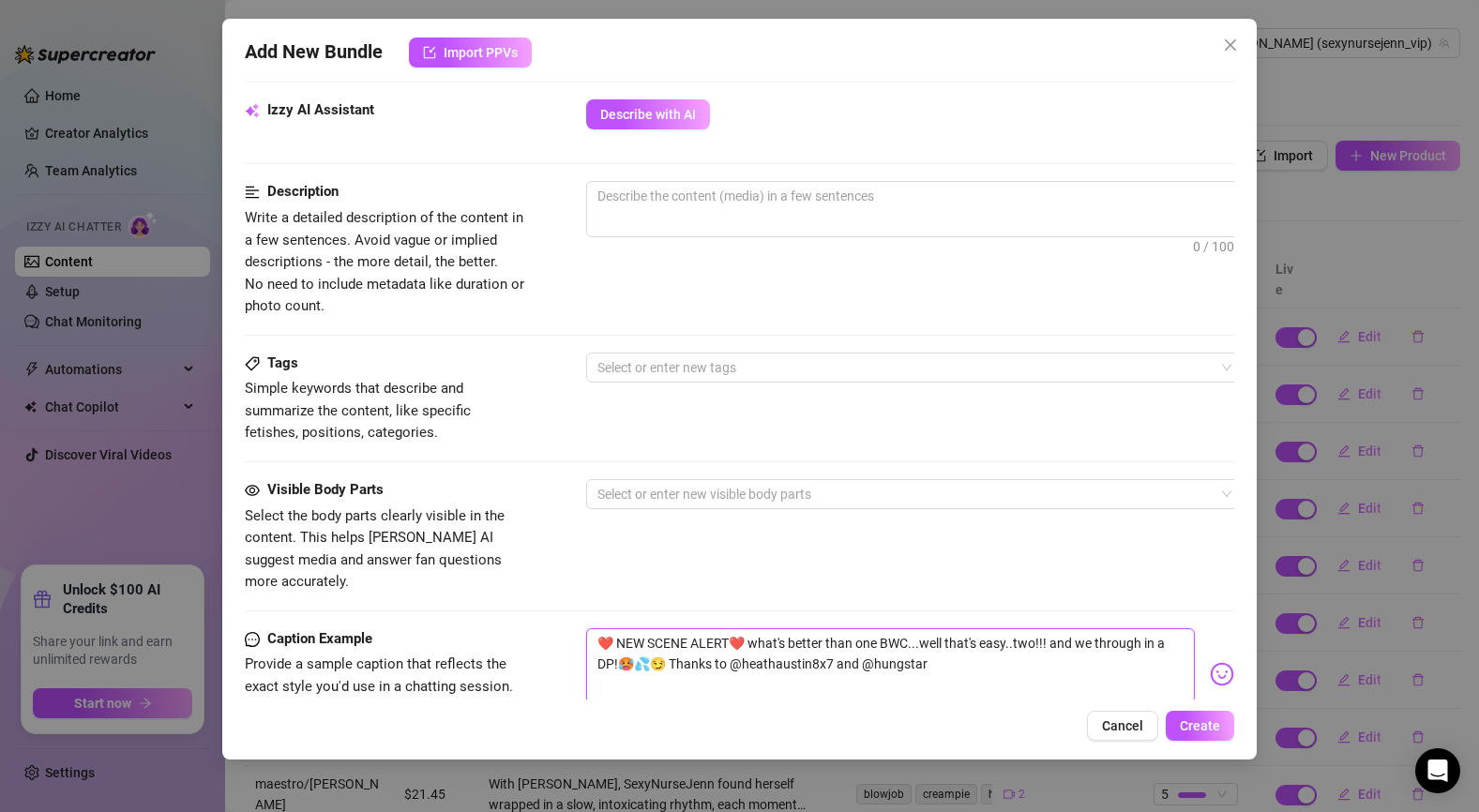
drag, startPoint x: 743, startPoint y: 625, endPoint x: 904, endPoint y: 653, distance: 163.4
click at [904, 653] on textarea "❤️ NEW SCENE ALERT❤️ what's better than one BWC...well that's easy..two!!! and …" at bounding box center [891, 666] width 610 height 75
click at [686, 217] on span "0 / 1000" at bounding box center [915, 209] width 657 height 56
click at [676, 201] on textarea at bounding box center [915, 195] width 655 height 28
paste textarea "what's better than one BWC...well that's easy..two!!! and we through in a DP!🥵💦…"
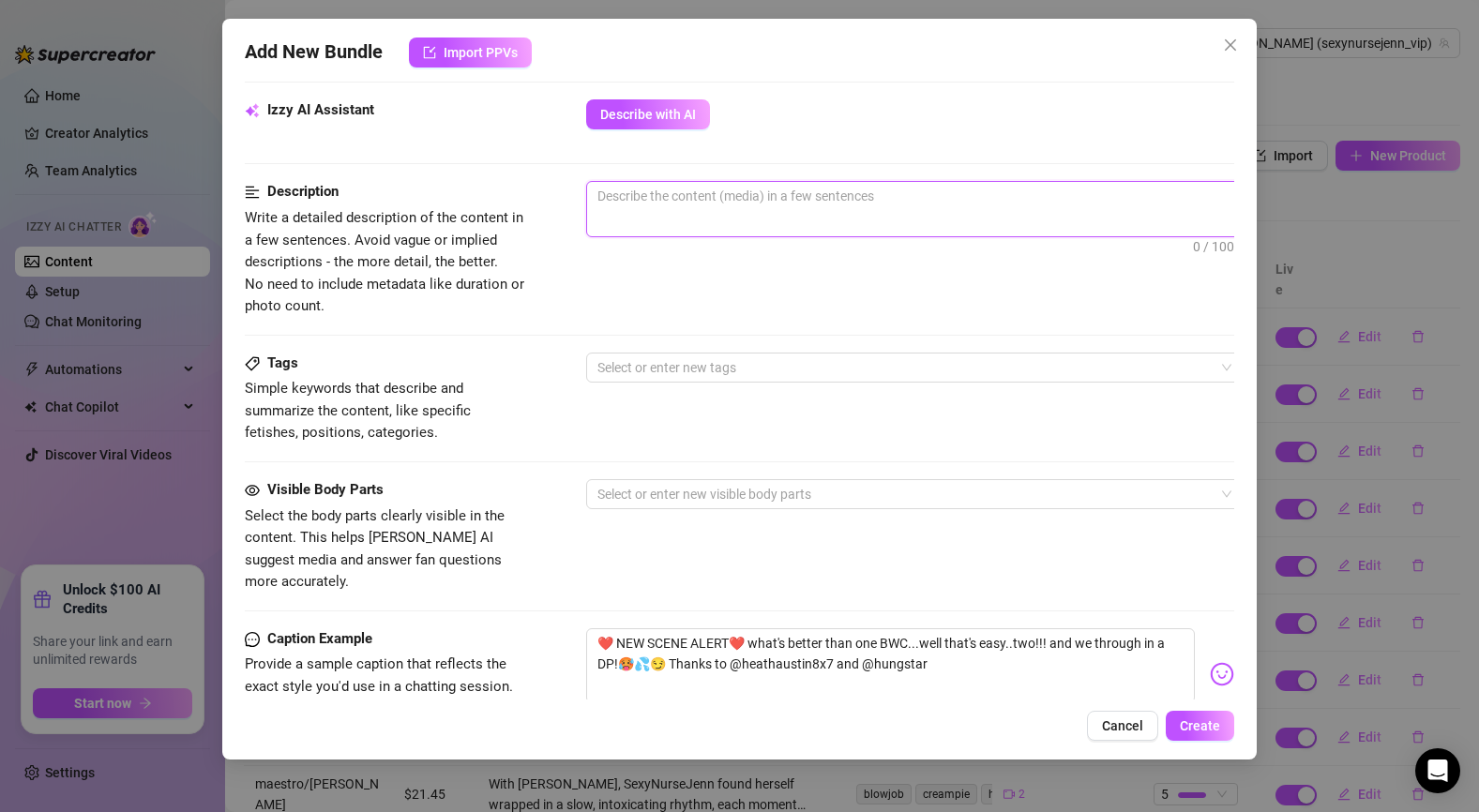
type textarea "what's better than one BWC...well that's easy..two!!! and we through in a DP!🥵💦…"
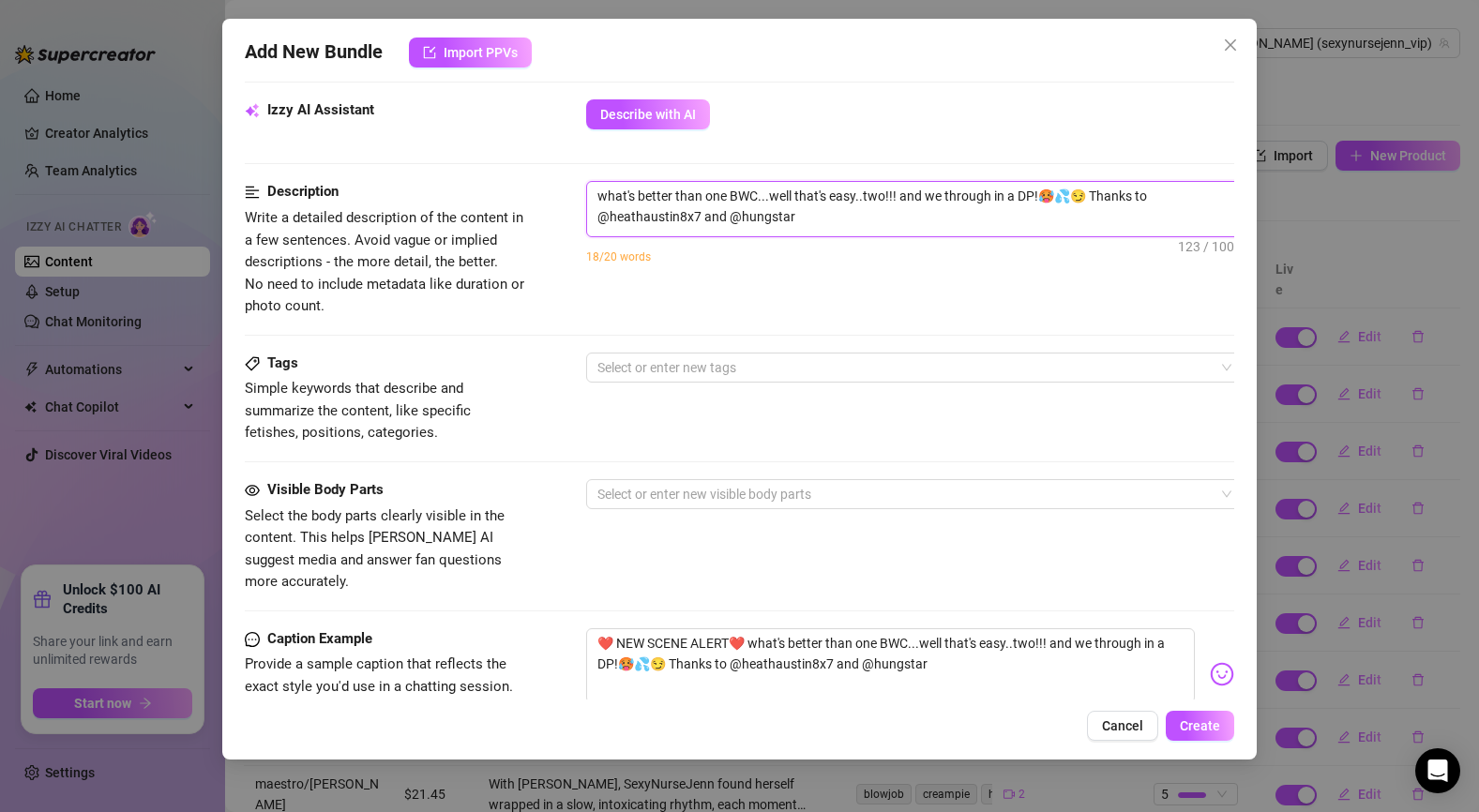
scroll to position [0, 0]
click at [1036, 193] on textarea "what's better than one BWC...well that's easy..two!!! and we through in a DP!🥵💦…" at bounding box center [915, 206] width 655 height 48
type textarea "what's better than one BWC...well that's easy..two!!! and we through in a DP! 🥵…"
type textarea "what's better than one BWC...well that's easy..two!!! and we through in a DP! W…"
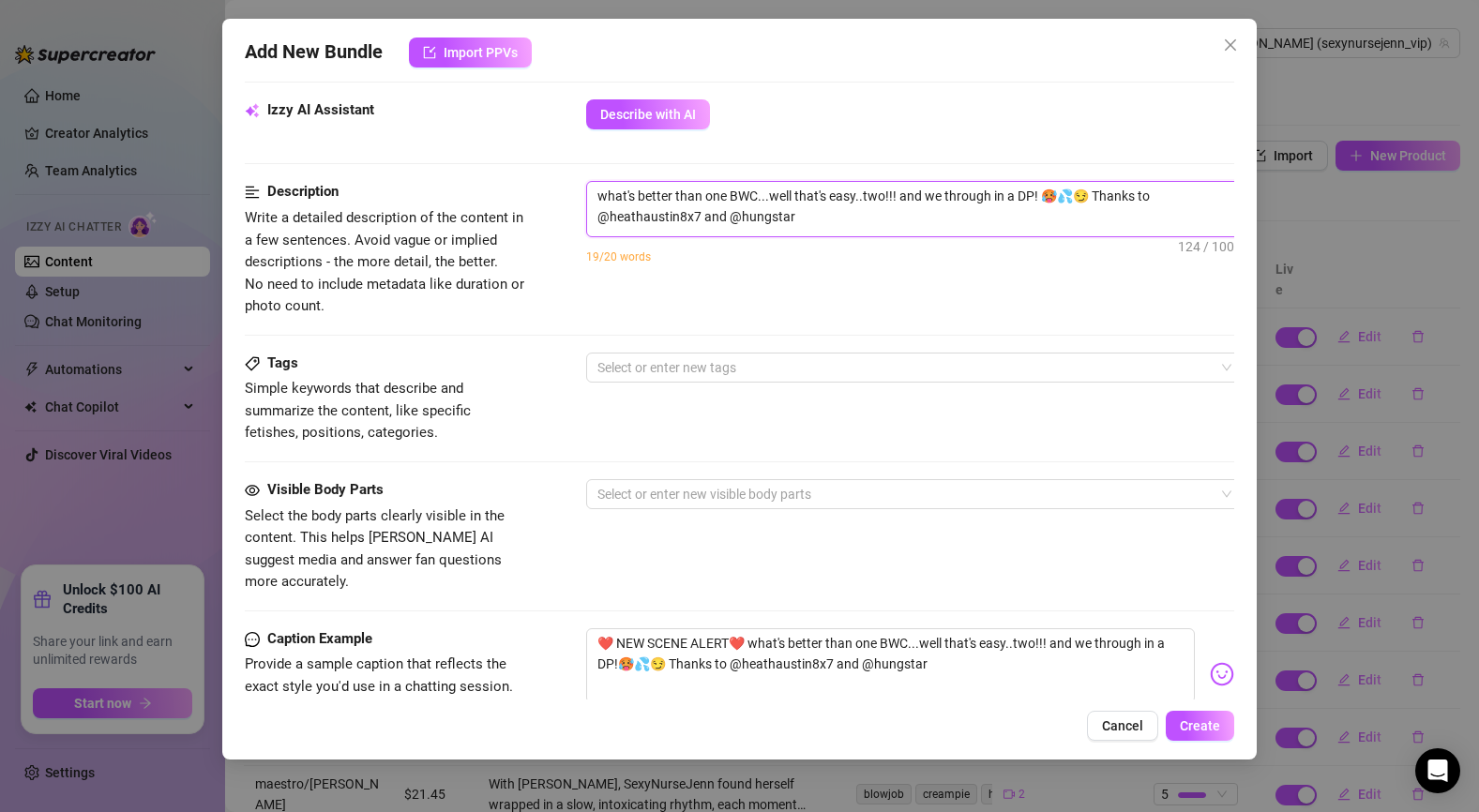
type textarea "what's better than one BWC...well that's easy..two!!! and we through in a DP! W…"
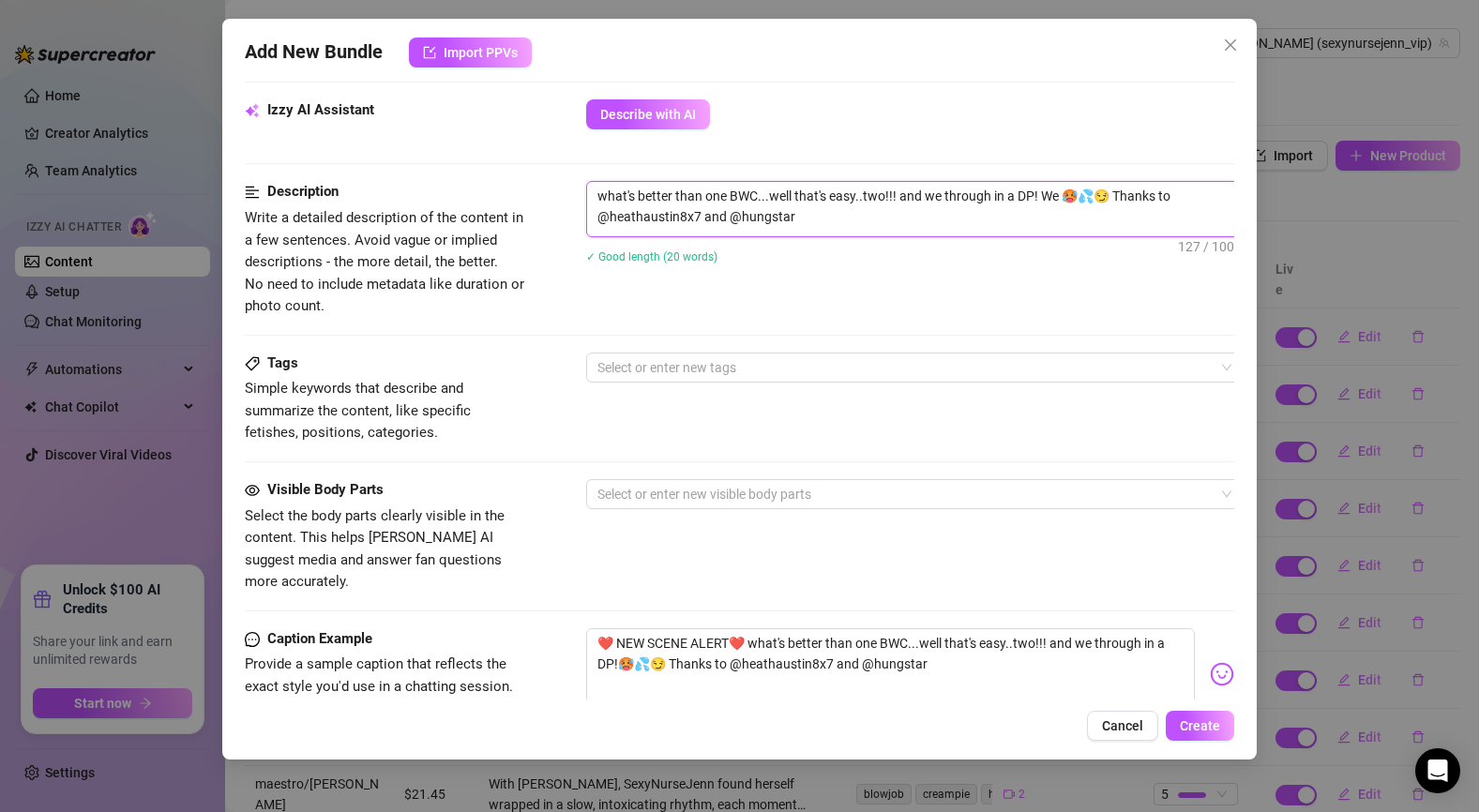
type textarea "what's better than one BWC...well that's easy..two!!! and we through in a DP! W…"
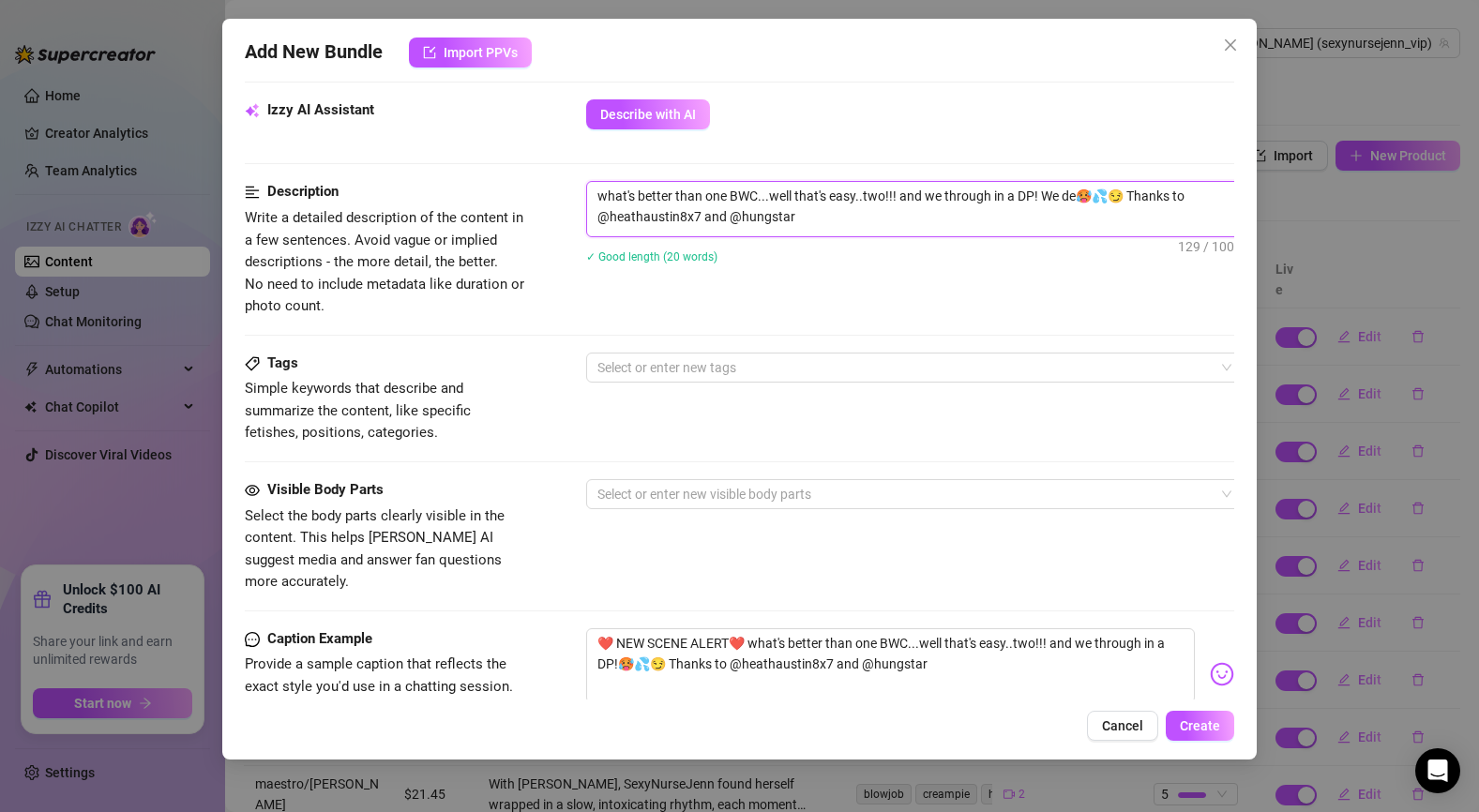
type textarea "what's better than one BWC...well that's easy..two!!! and we through in a DP! W…"
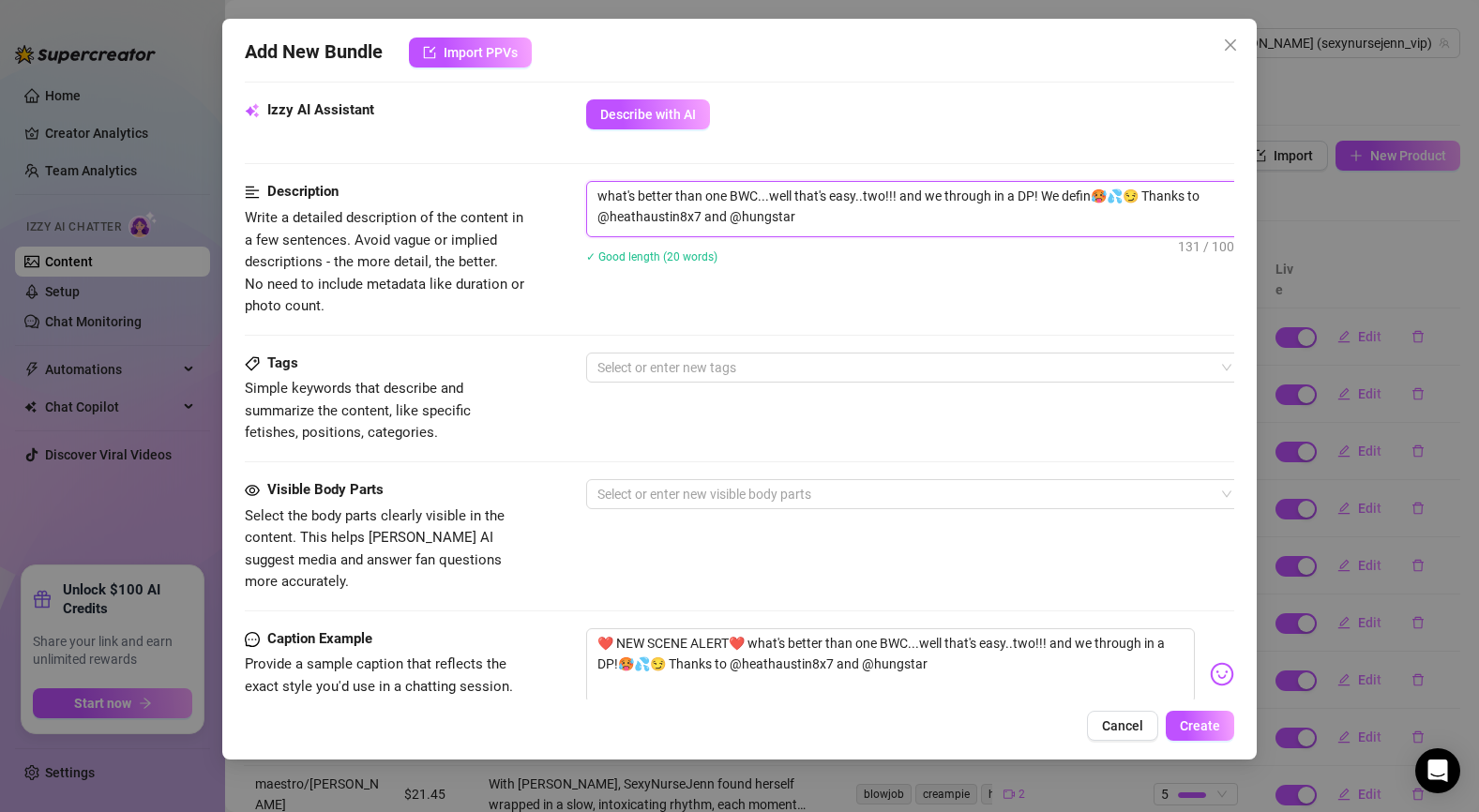
type textarea "what's better than one BWC...well that's easy..two!!! and we through in a DP! W…"
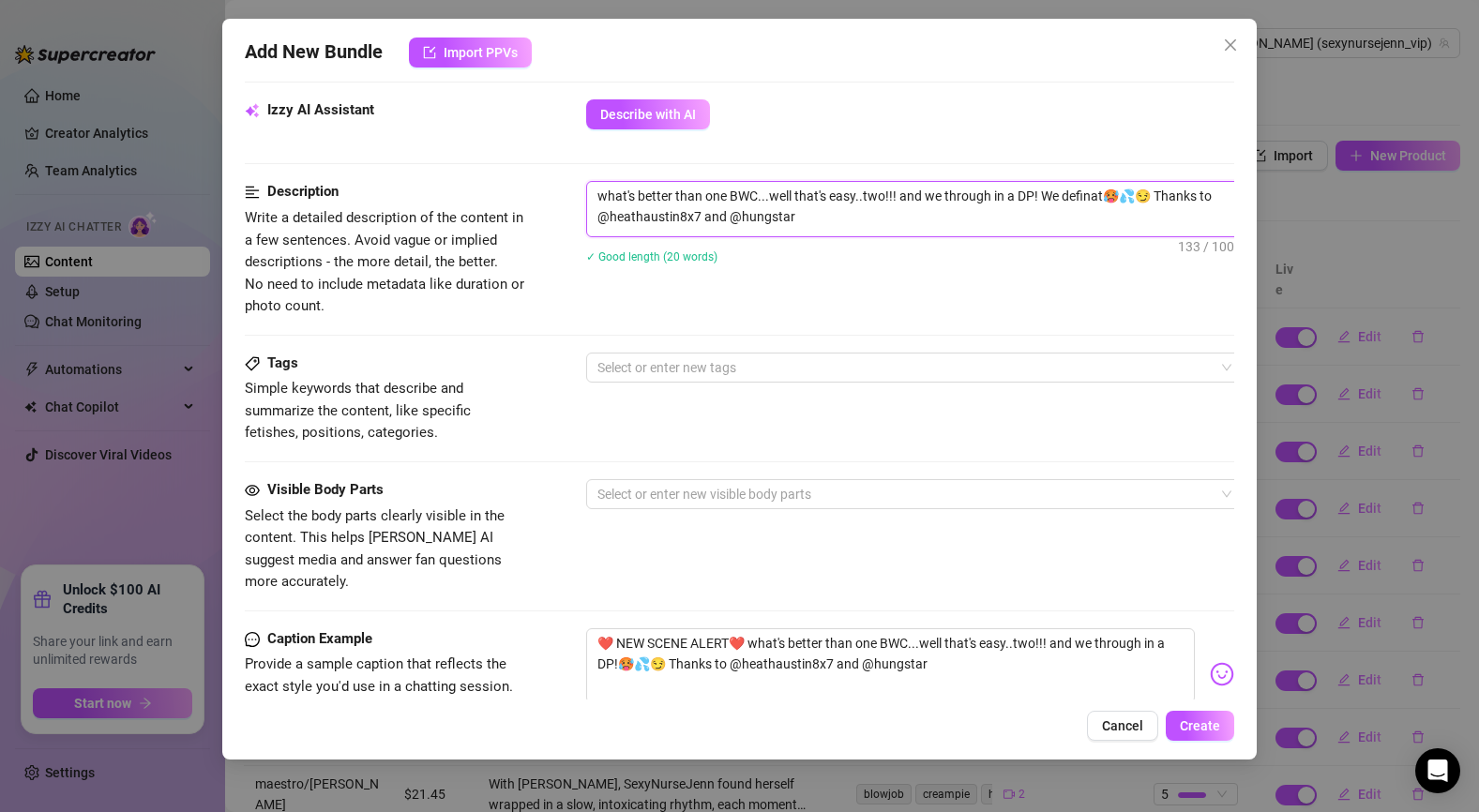
type textarea "what's better than one BWC...well that's easy..two!!! and we through in a DP! W…"
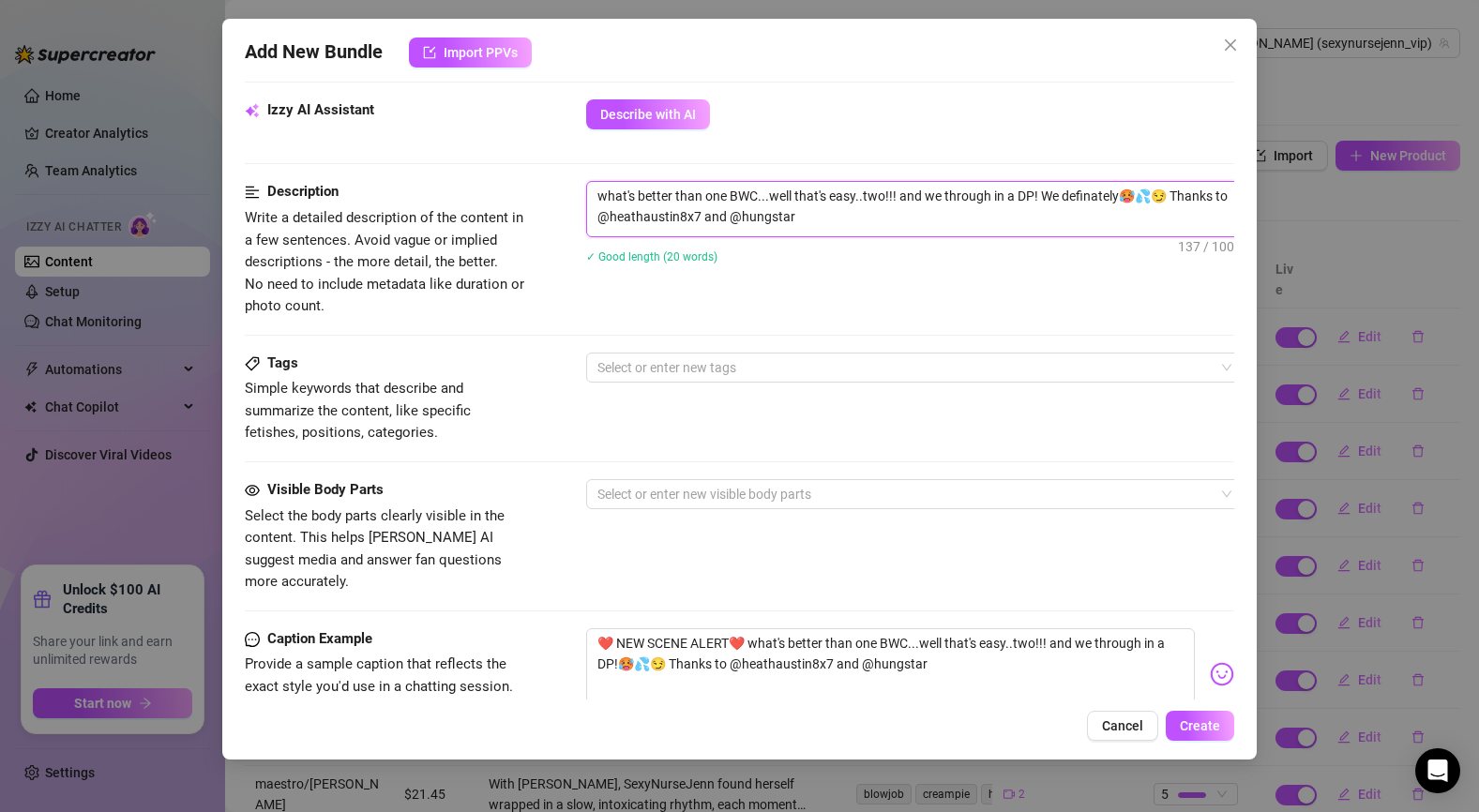
type textarea "what's better than one BWC...well that's easy..two!!! and we through in a DP! W…"
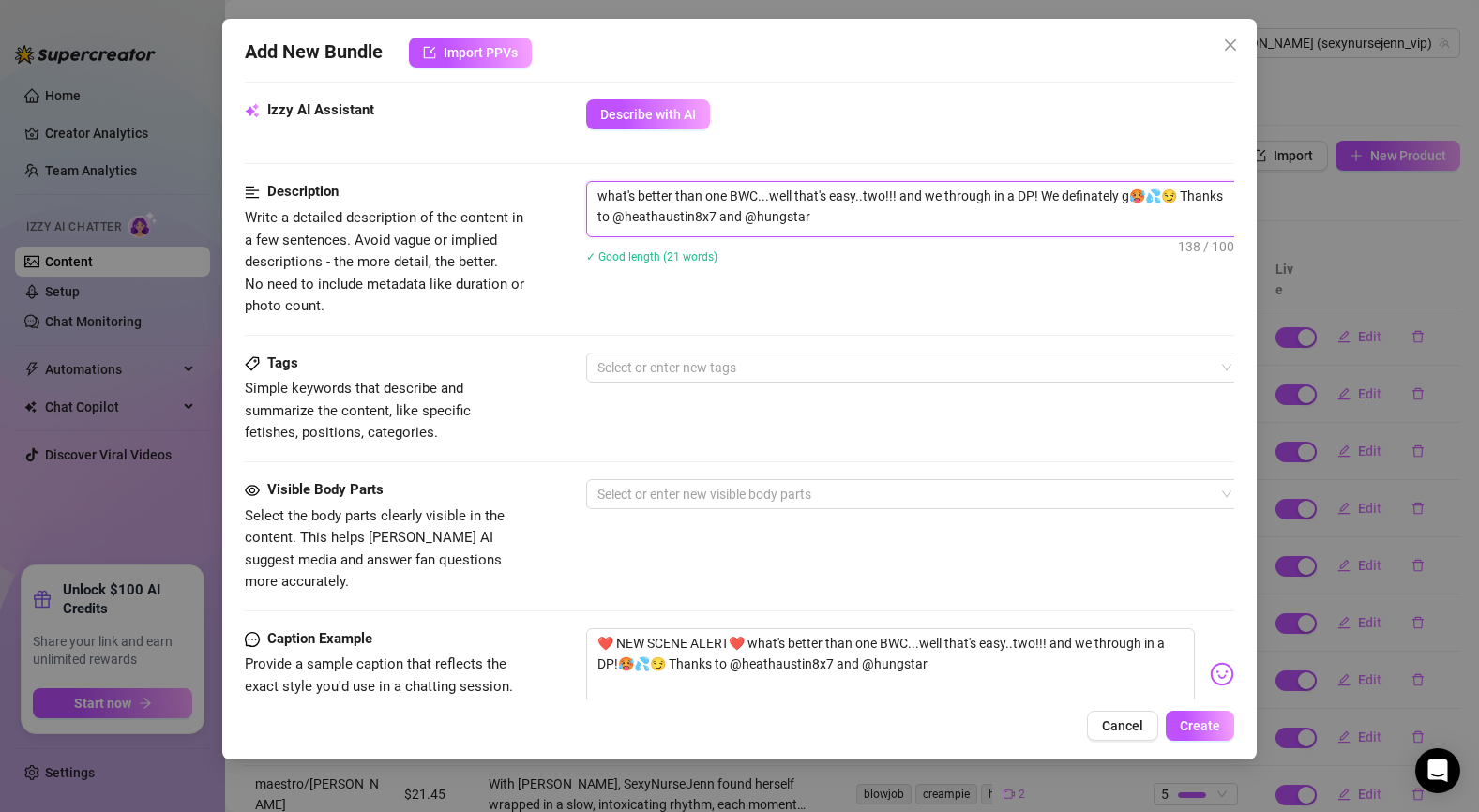
type textarea "what's better than one BWC...well that's easy..two!!! and we through in a DP! W…"
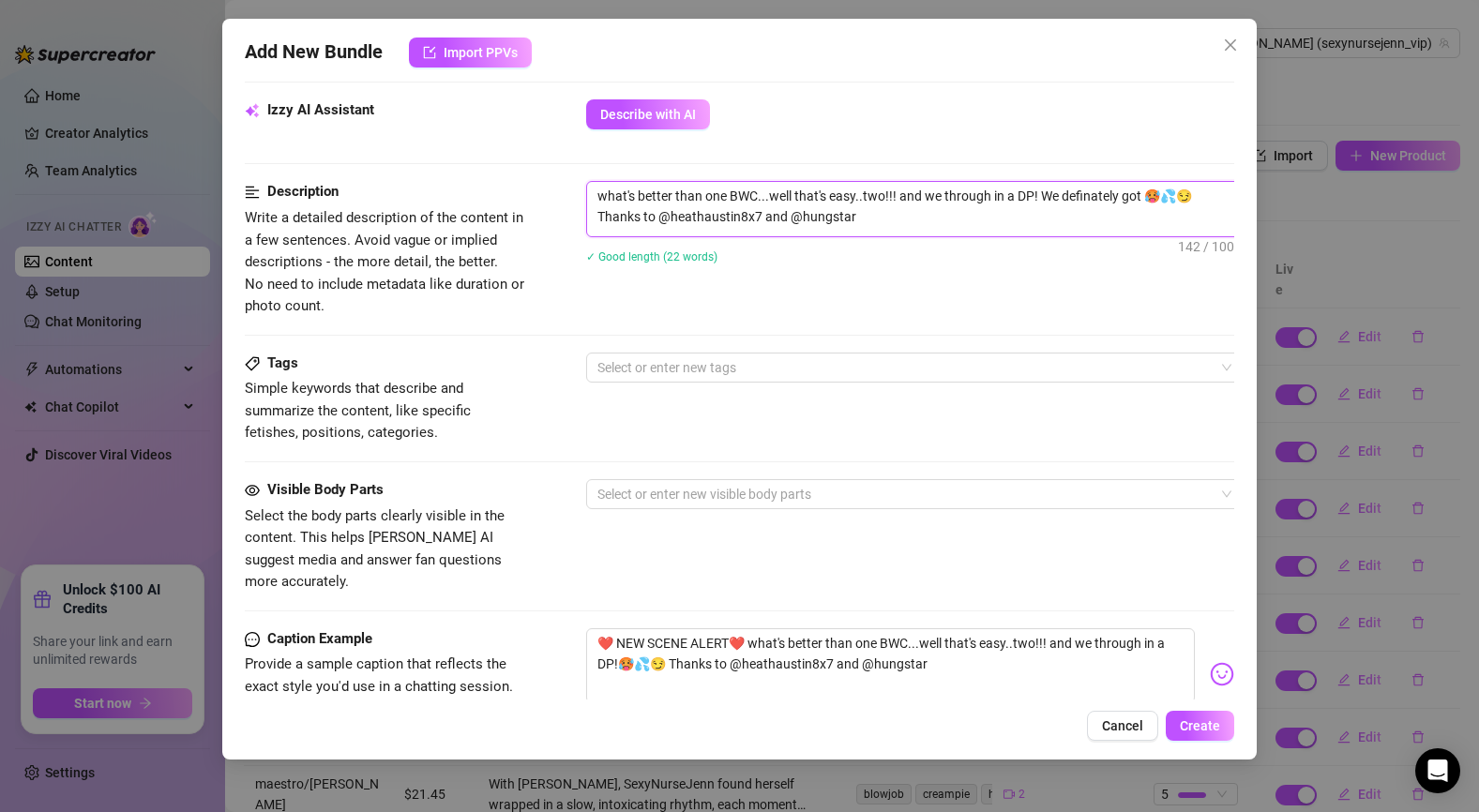
type textarea "what's better than one BWC...well that's easy..two!!! and we through in a DP! W…"
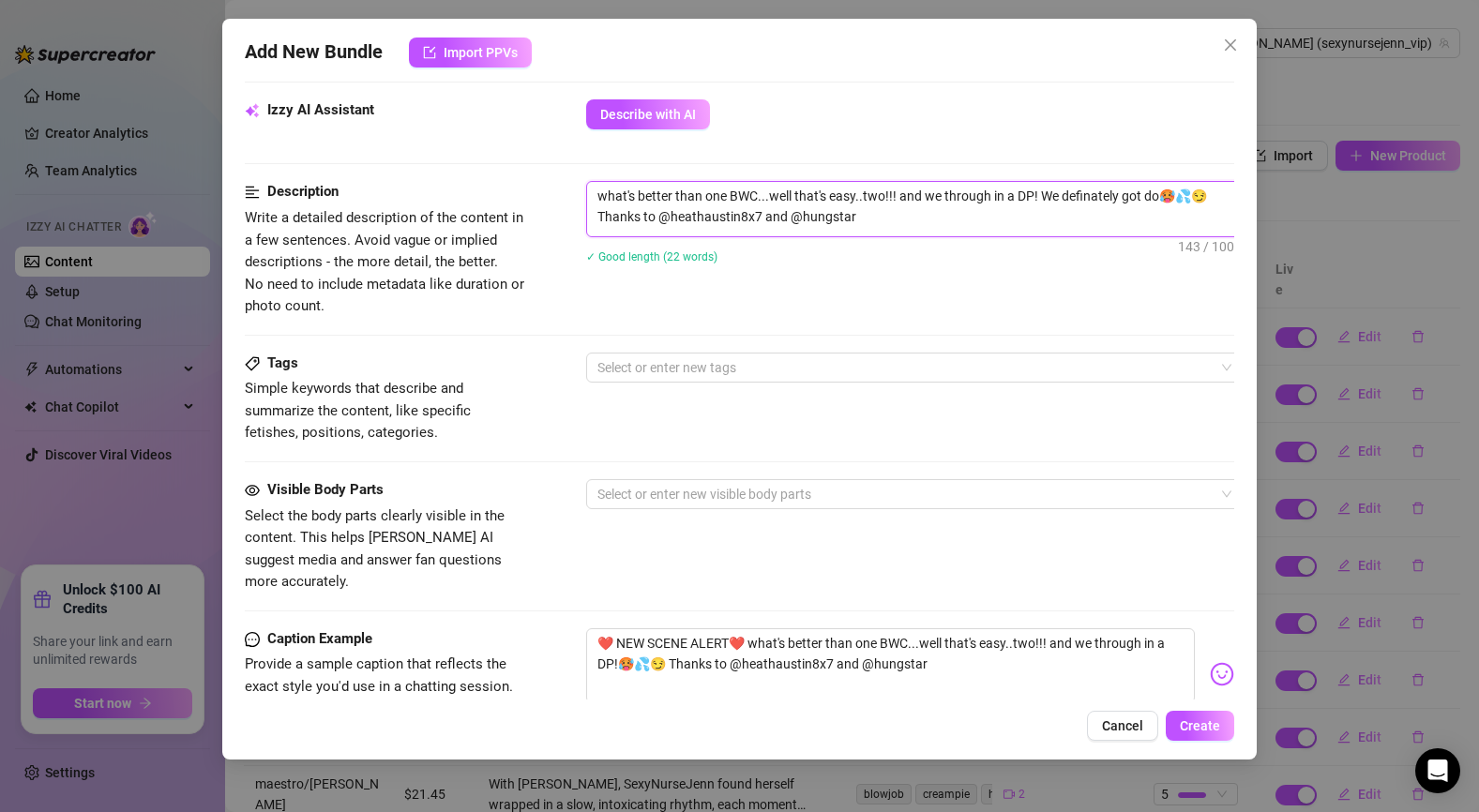
type textarea "what's better than one BWC...well that's easy..two!!! and we through in a DP! W…"
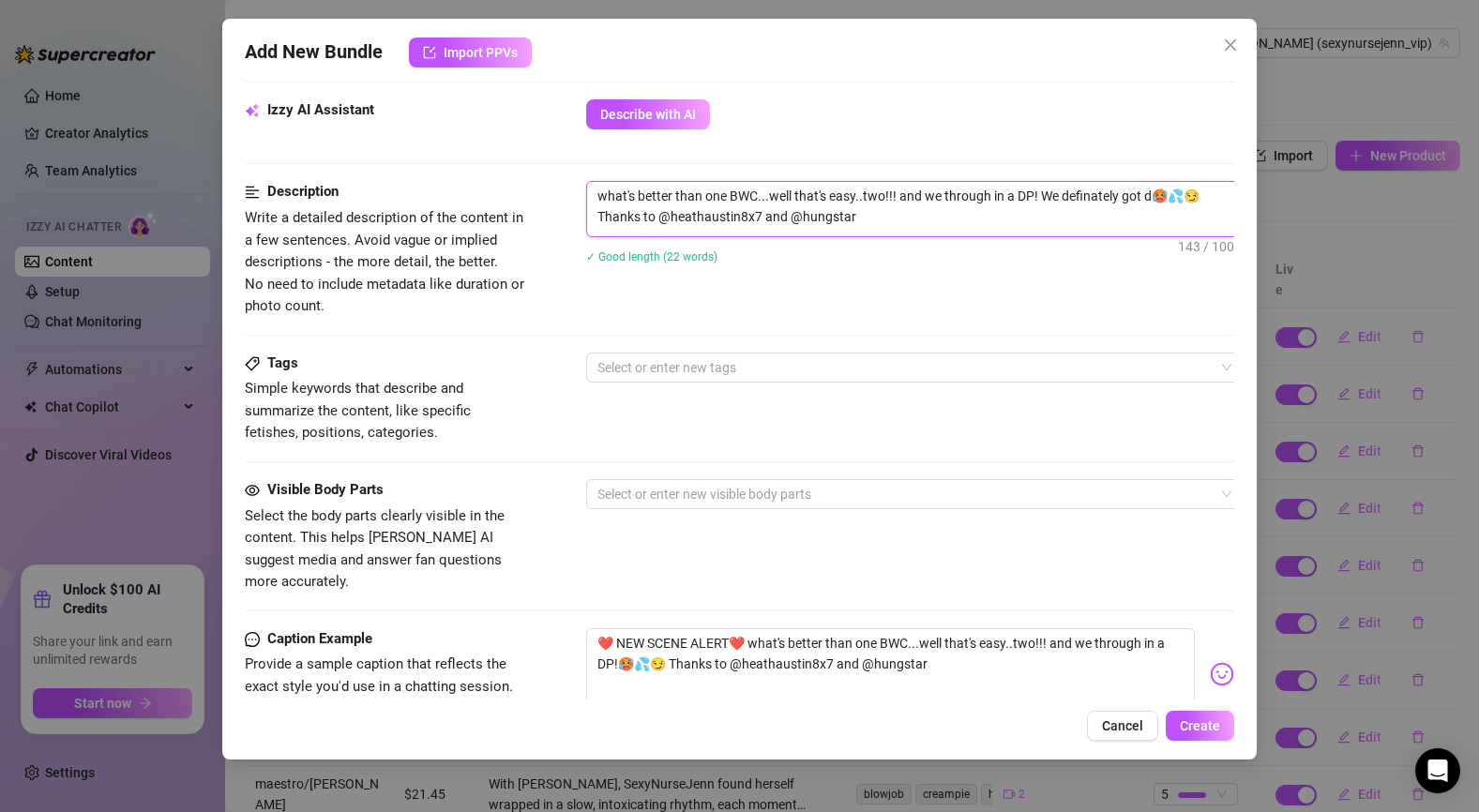
type textarea "what's better than one BWC...well that's easy..two!!! and we through in a DP! W…"
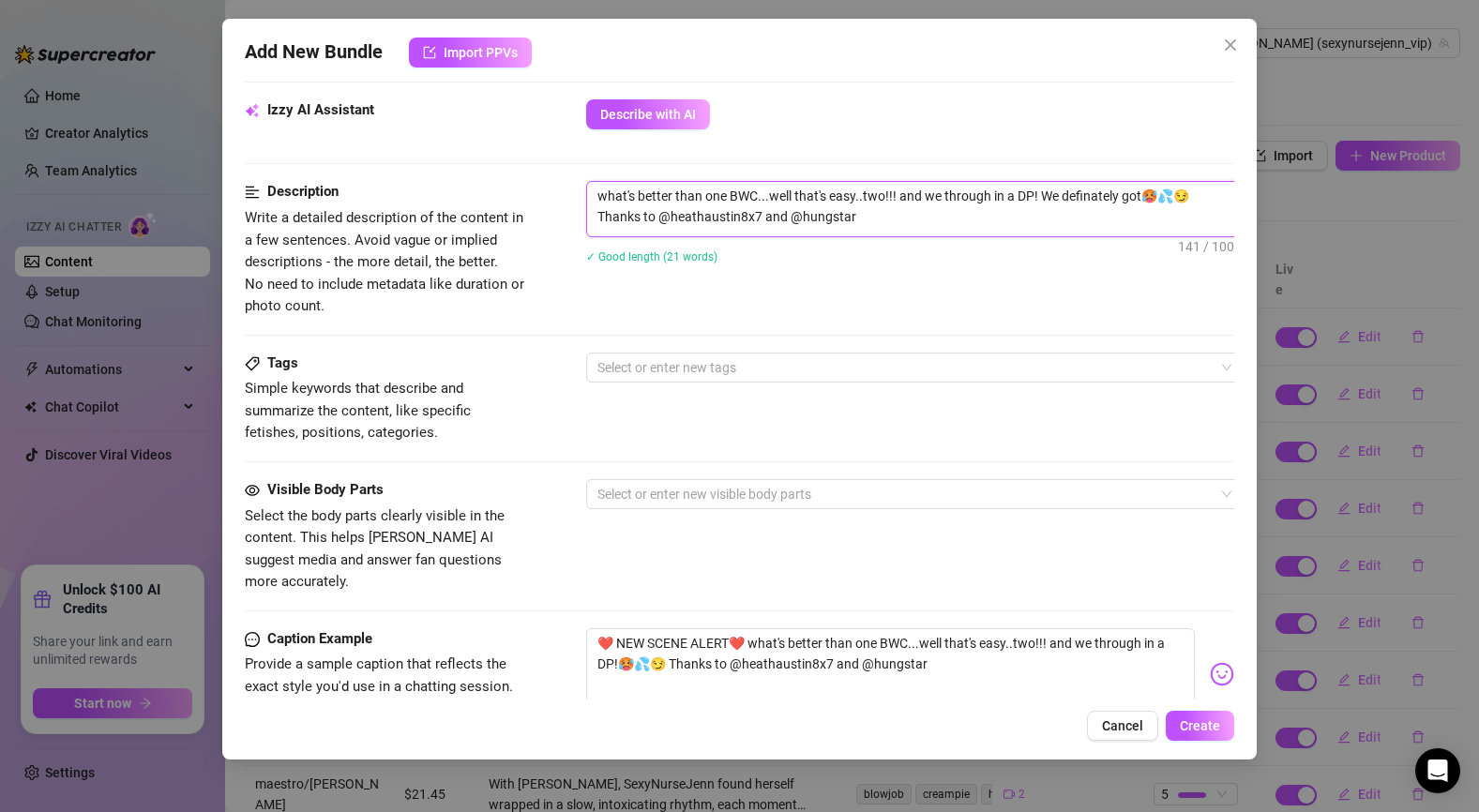
type textarea "what's better than one BWC...well that's easy..two!!! and we through in a DP! W…"
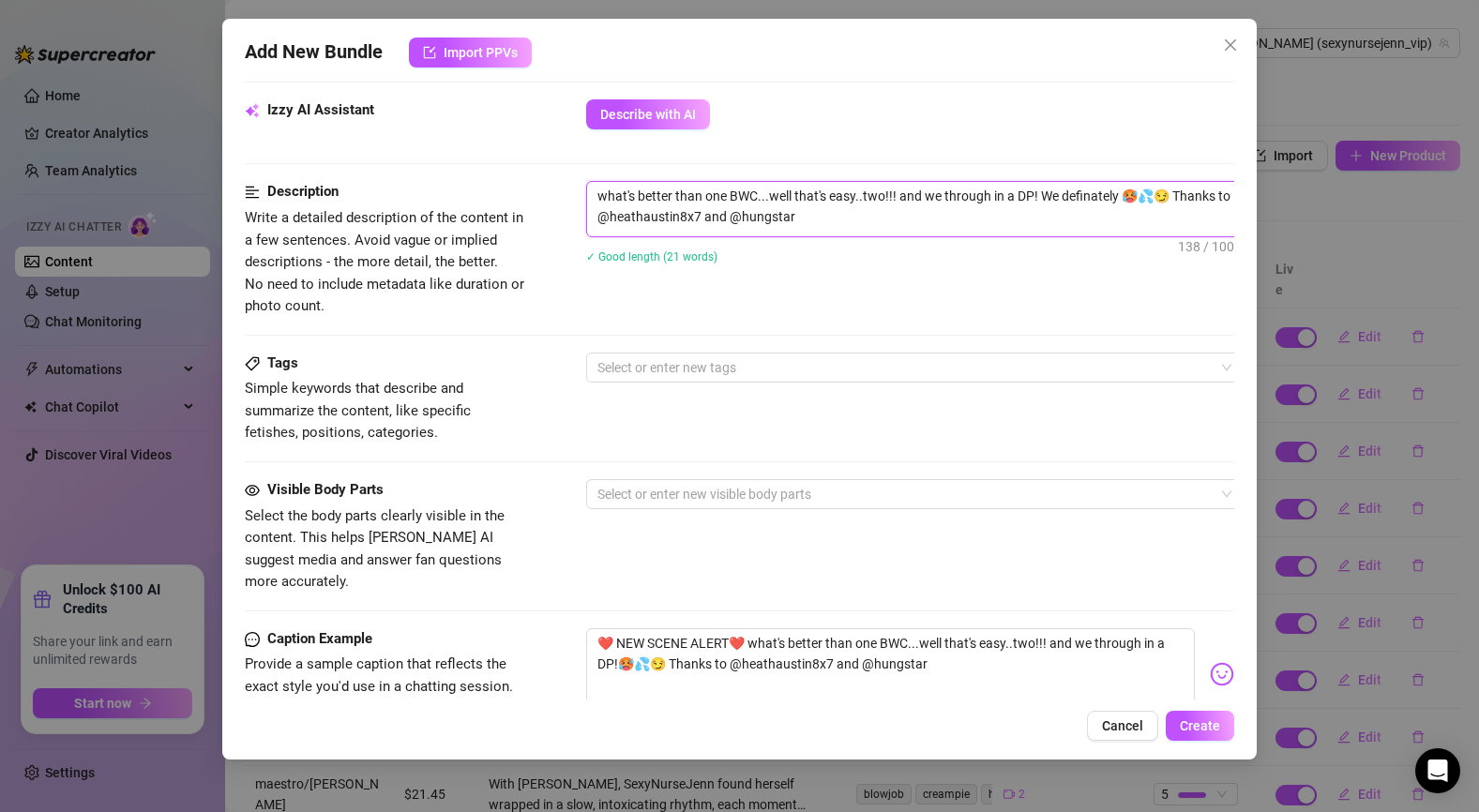
type textarea "what's better than one BWC...well that's easy..two!!! and we through in a DP! W…"
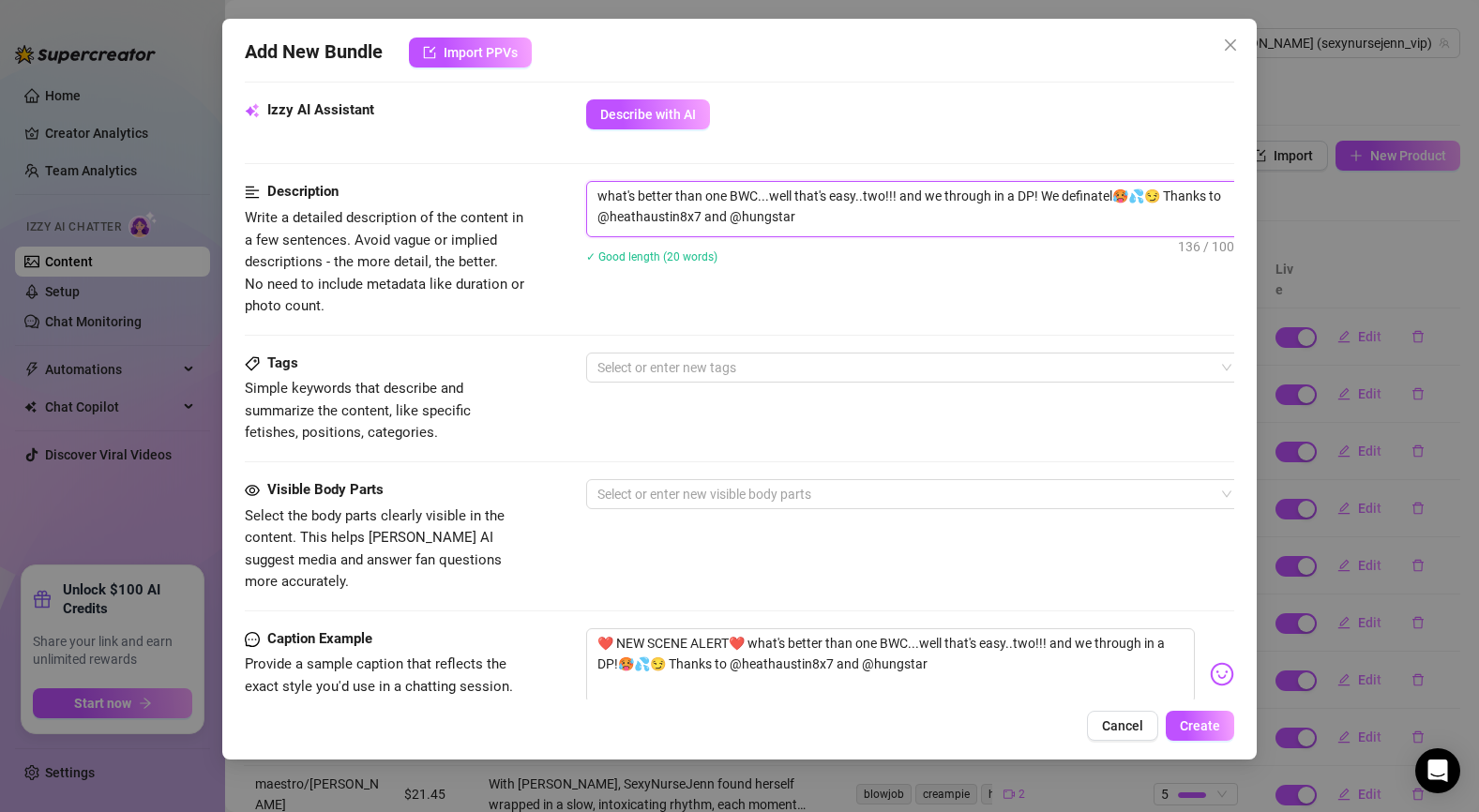
type textarea "what's better than one BWC...well that's easy..two!!! and we through in a DP! W…"
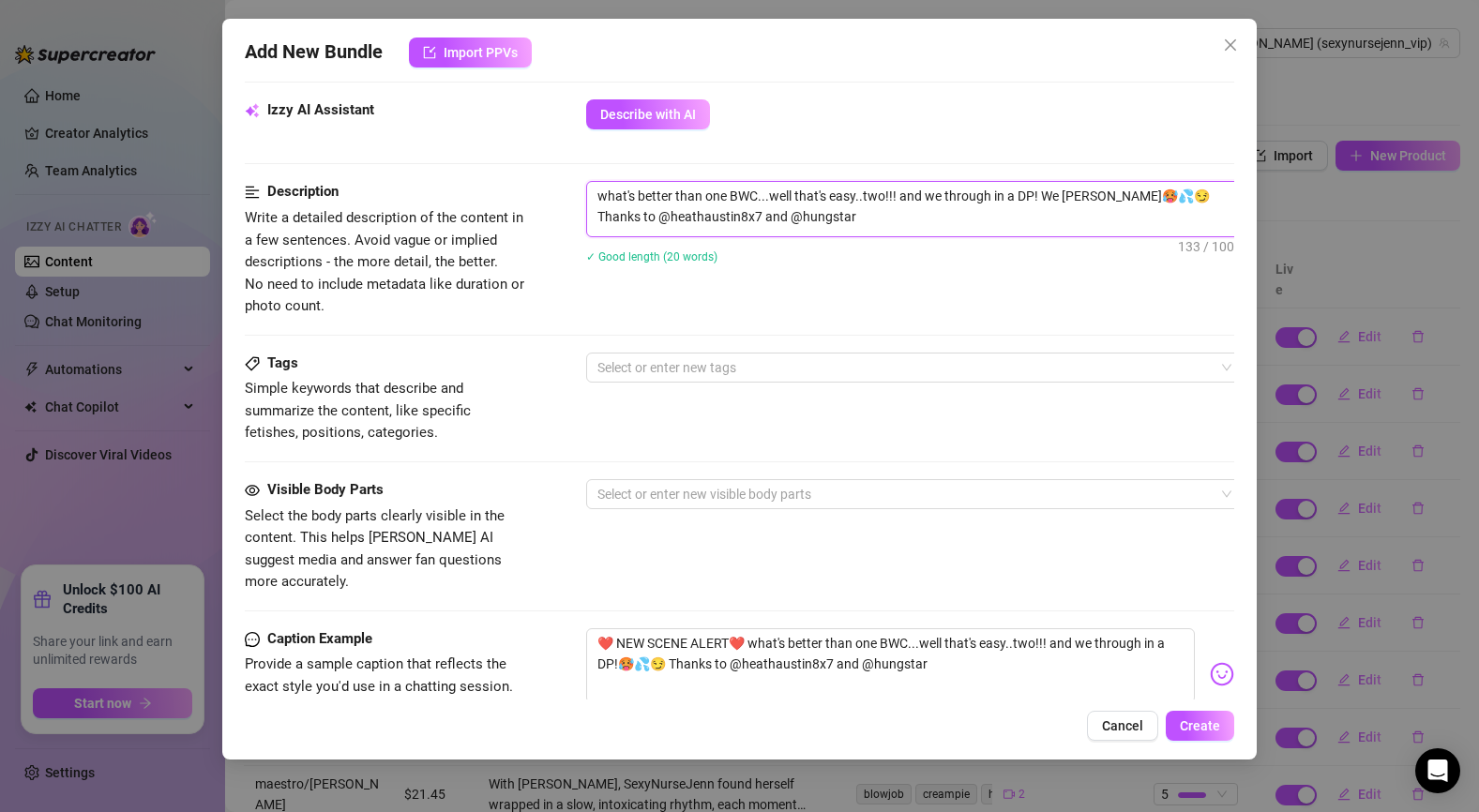
type textarea "what's better than one BWC...well that's easy..two!!! and we through in a DP! W…"
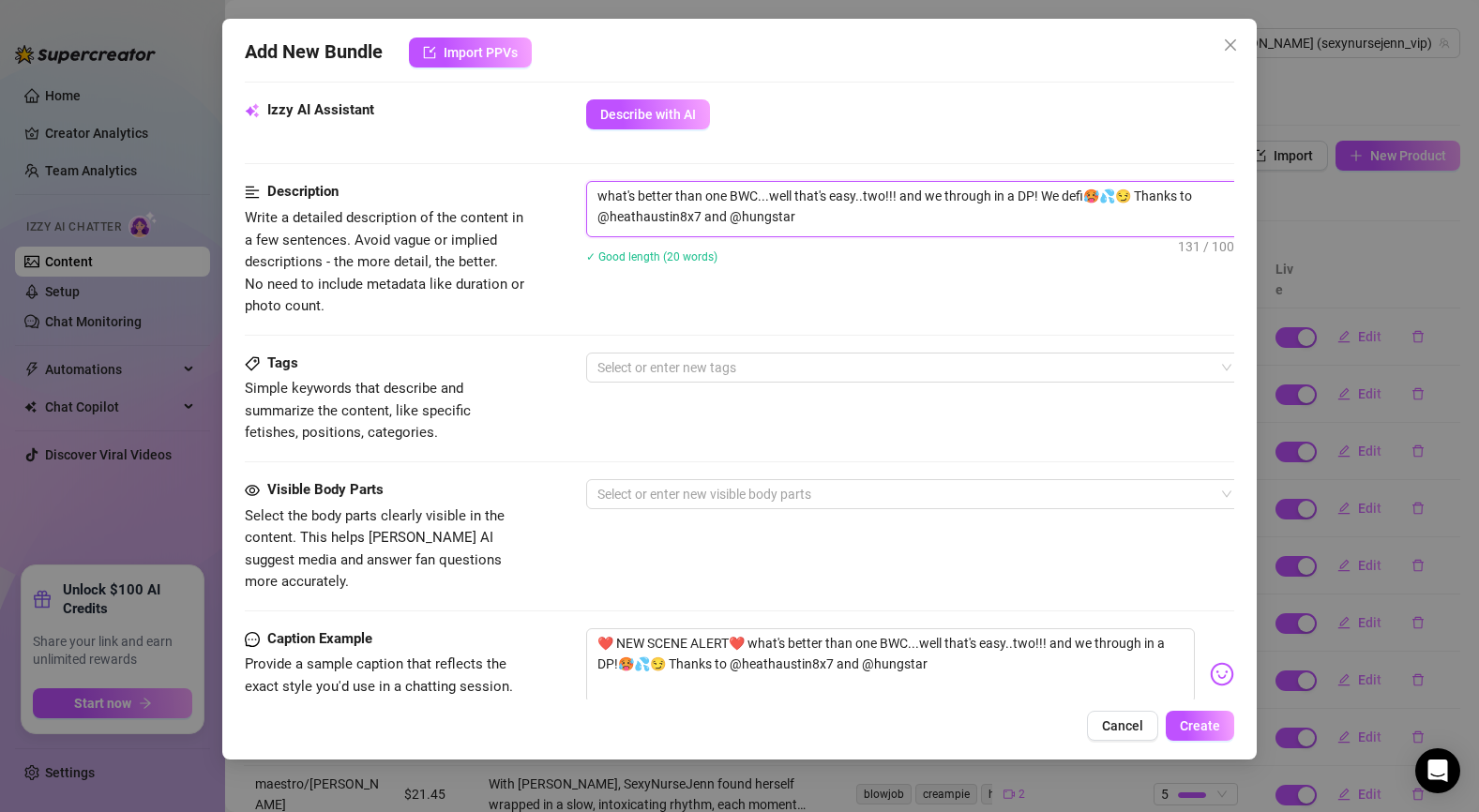
type textarea "what's better than one BWC...well that's easy..two!!! and we through in a DP! W…"
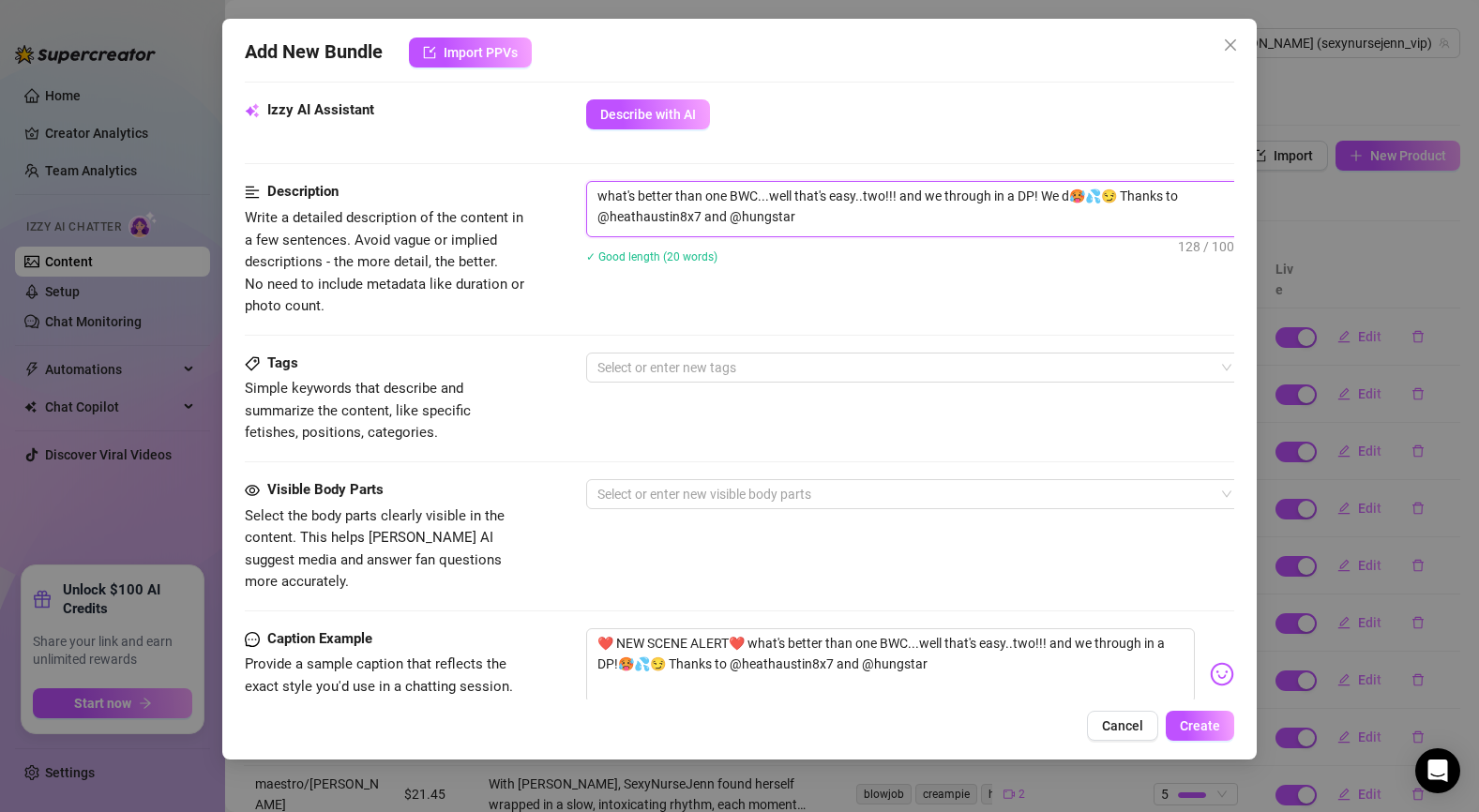
type textarea "what's better than one BWC...well that's easy..two!!! and we through in a DP! W…"
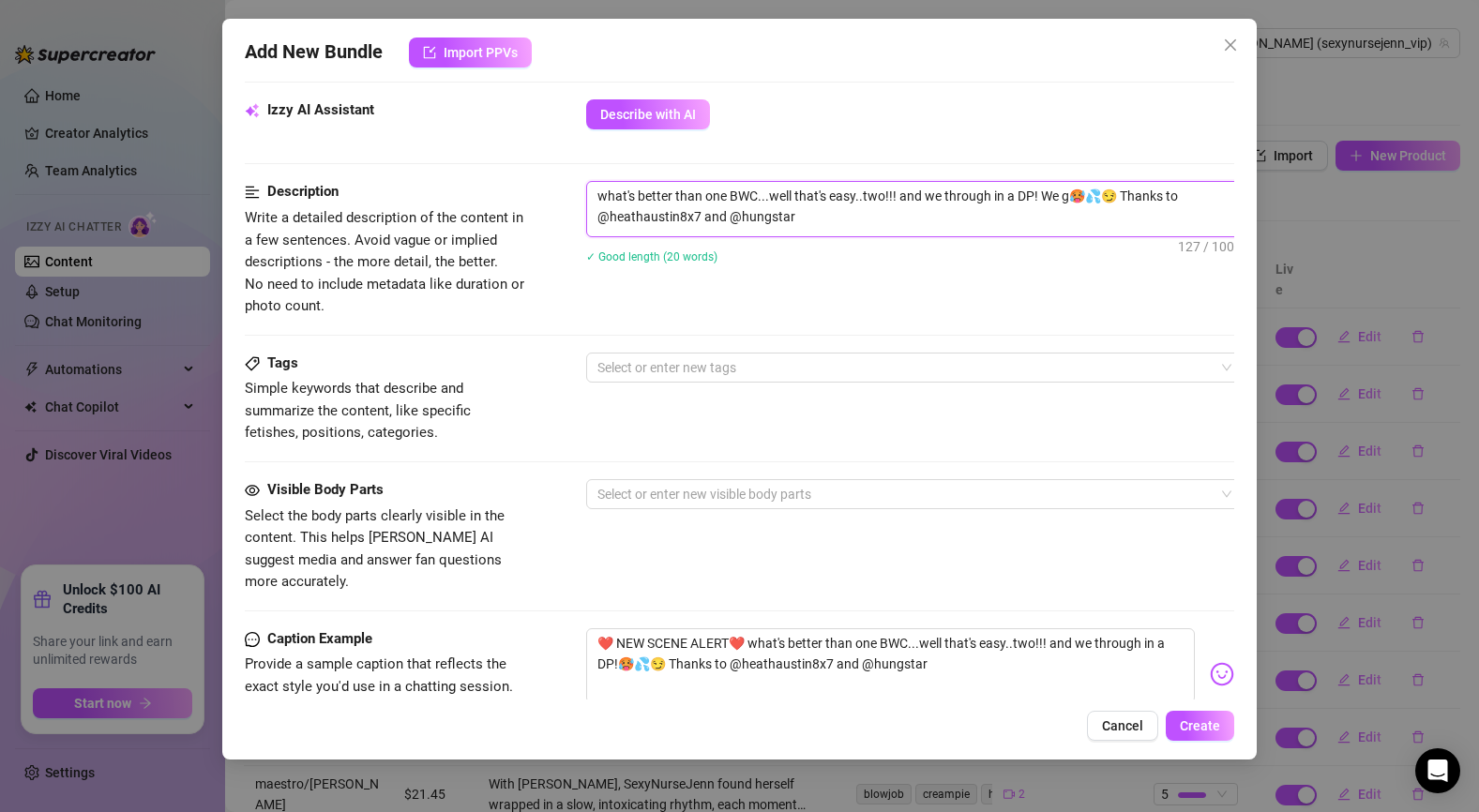
type textarea "what's better than one BWC...well that's easy..two!!! and we through in a DP! W…"
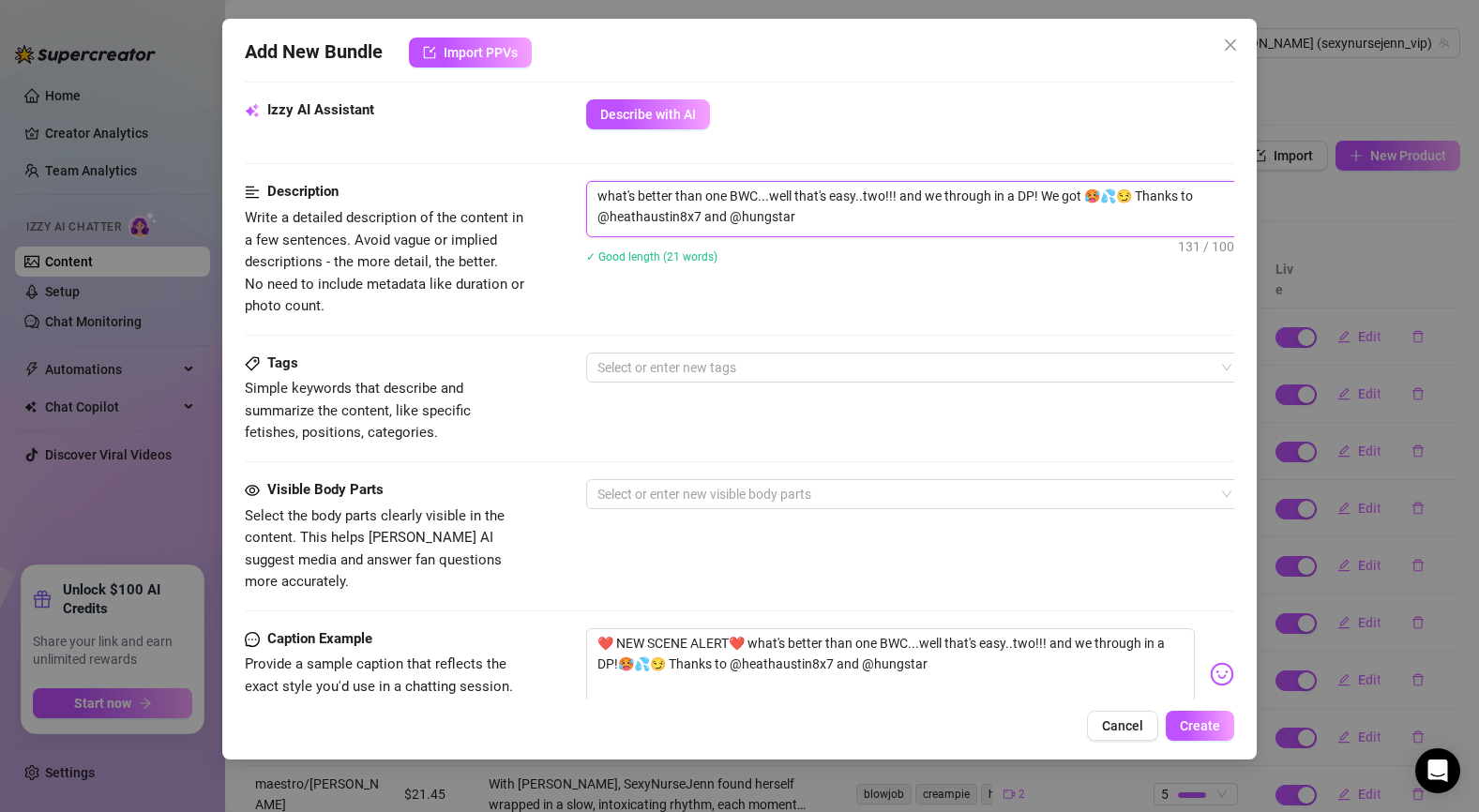
type textarea "what's better than one BWC...well that's easy..two!!! and we through in a DP! W…"
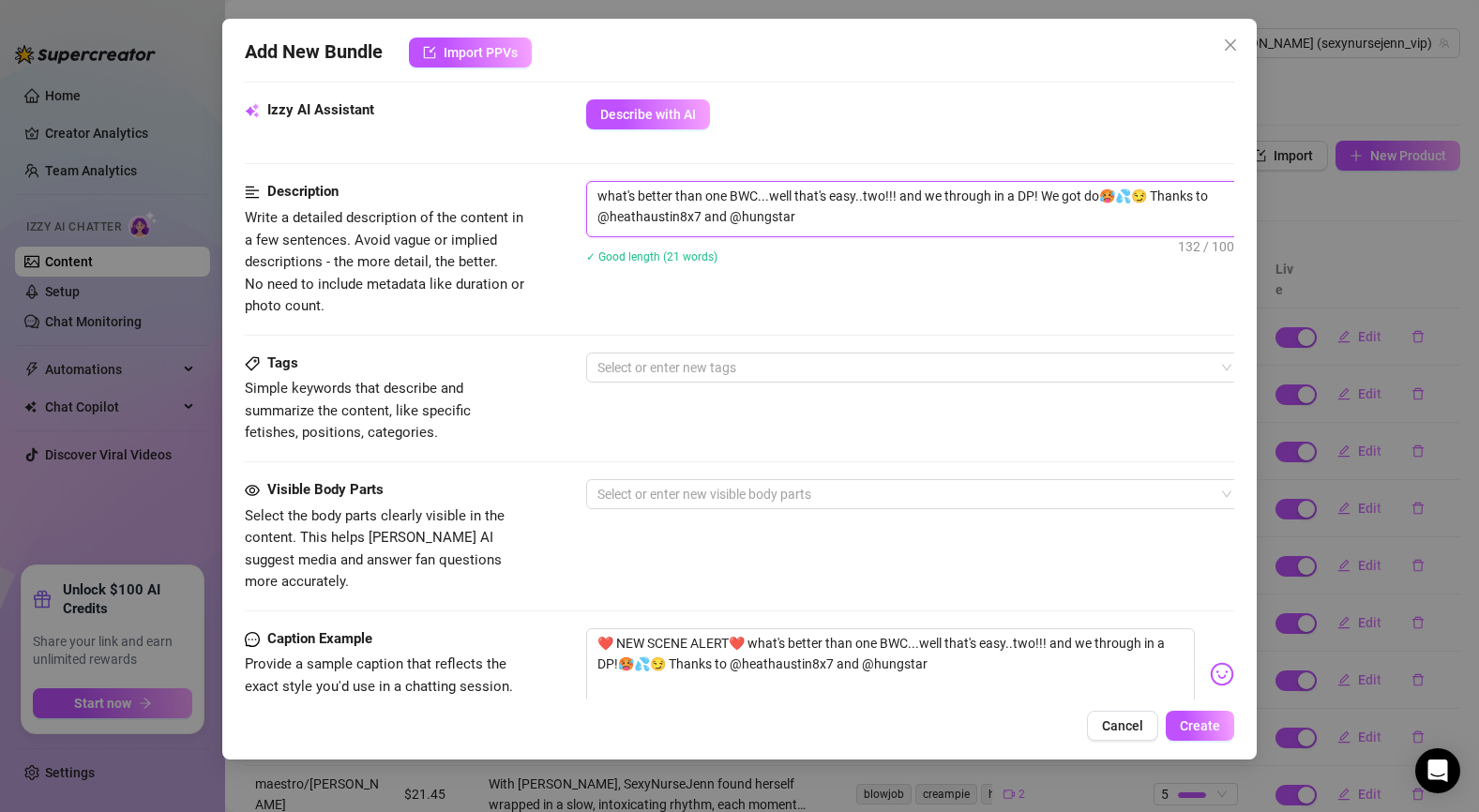
type textarea "what's better than one BWC...well that's easy..two!!! and we through in a DP! W…"
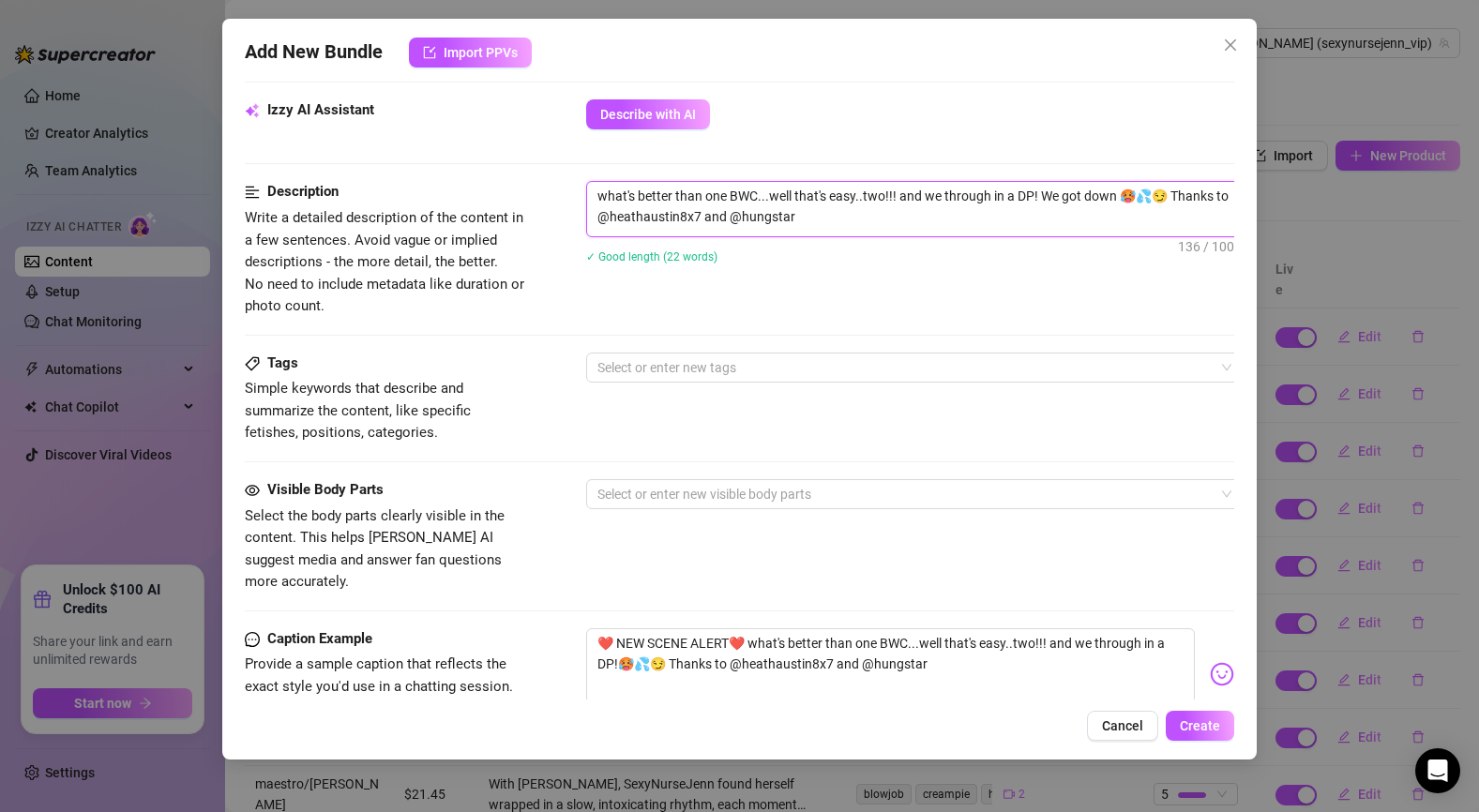
type textarea "what's better than one BWC...well that's easy..two!!! and we through in a DP! W…"
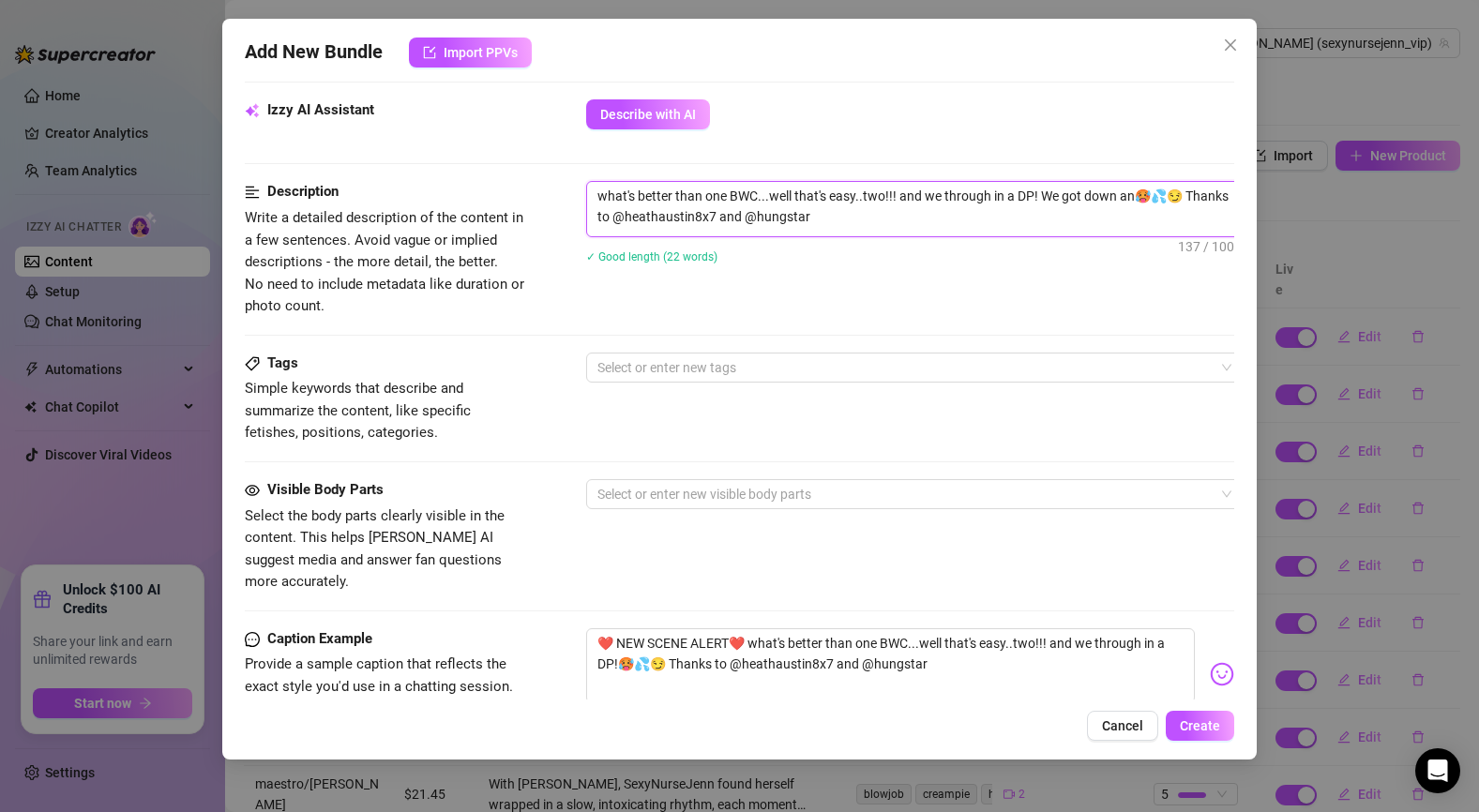
type textarea "what's better than one BWC...well that's easy..two!!! and we through in a DP! W…"
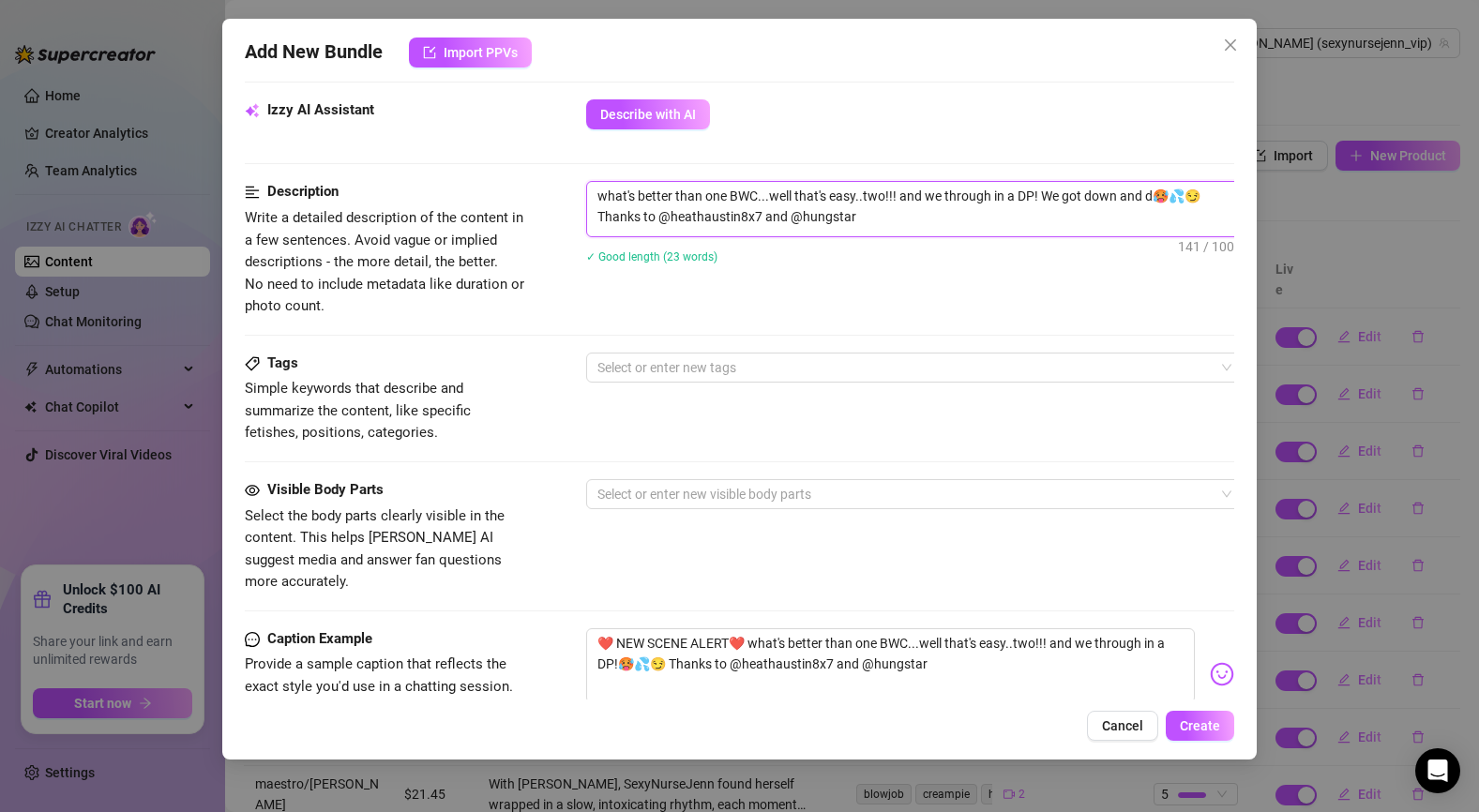
type textarea "what's better than one BWC...well that's easy..two!!! and we through in a DP! W…"
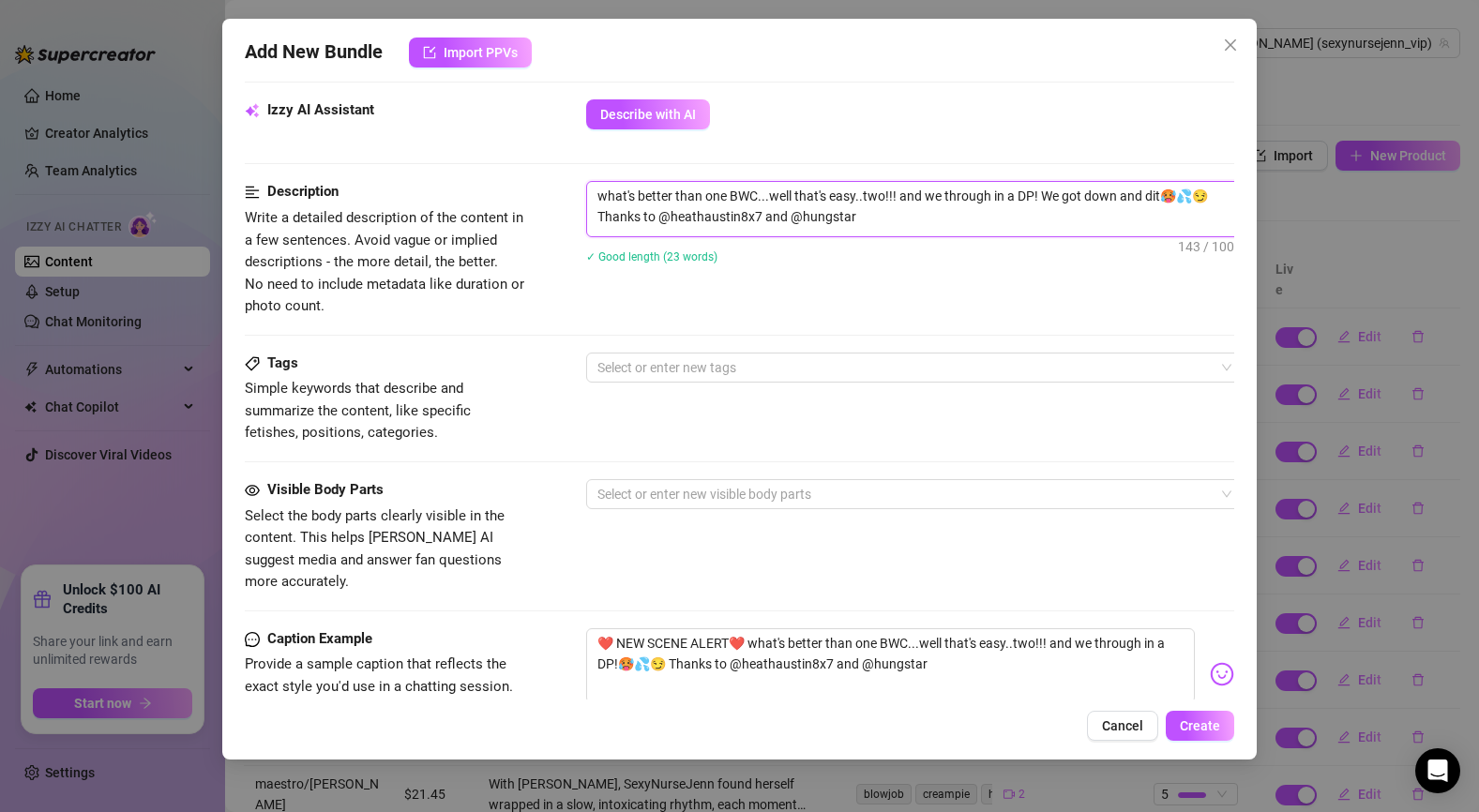
type textarea "what's better than one BWC...well that's easy..two!!! and we through in a DP! W…"
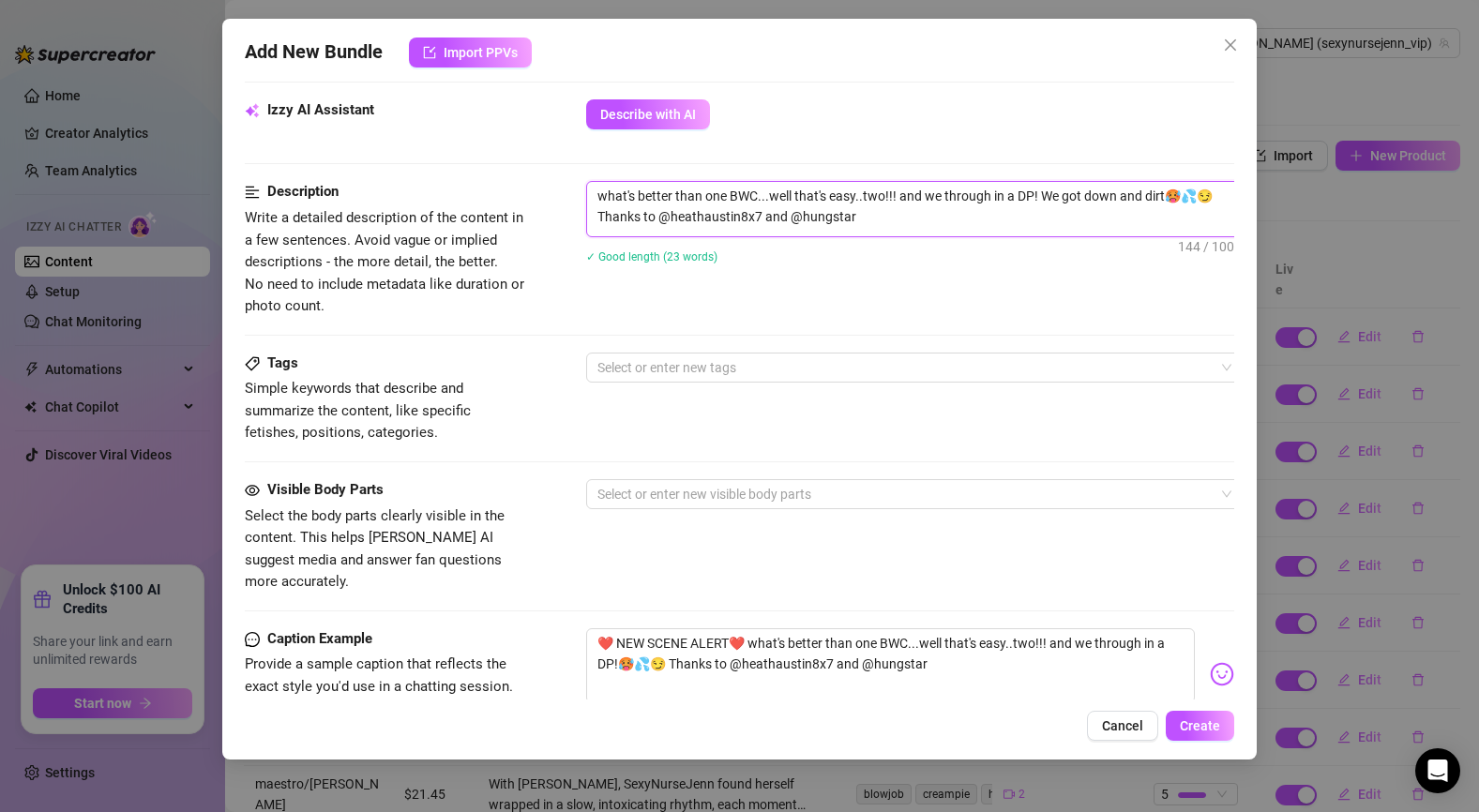
type textarea "what's better than one BWC...well that's easy..two!!! and we through in a DP! W…"
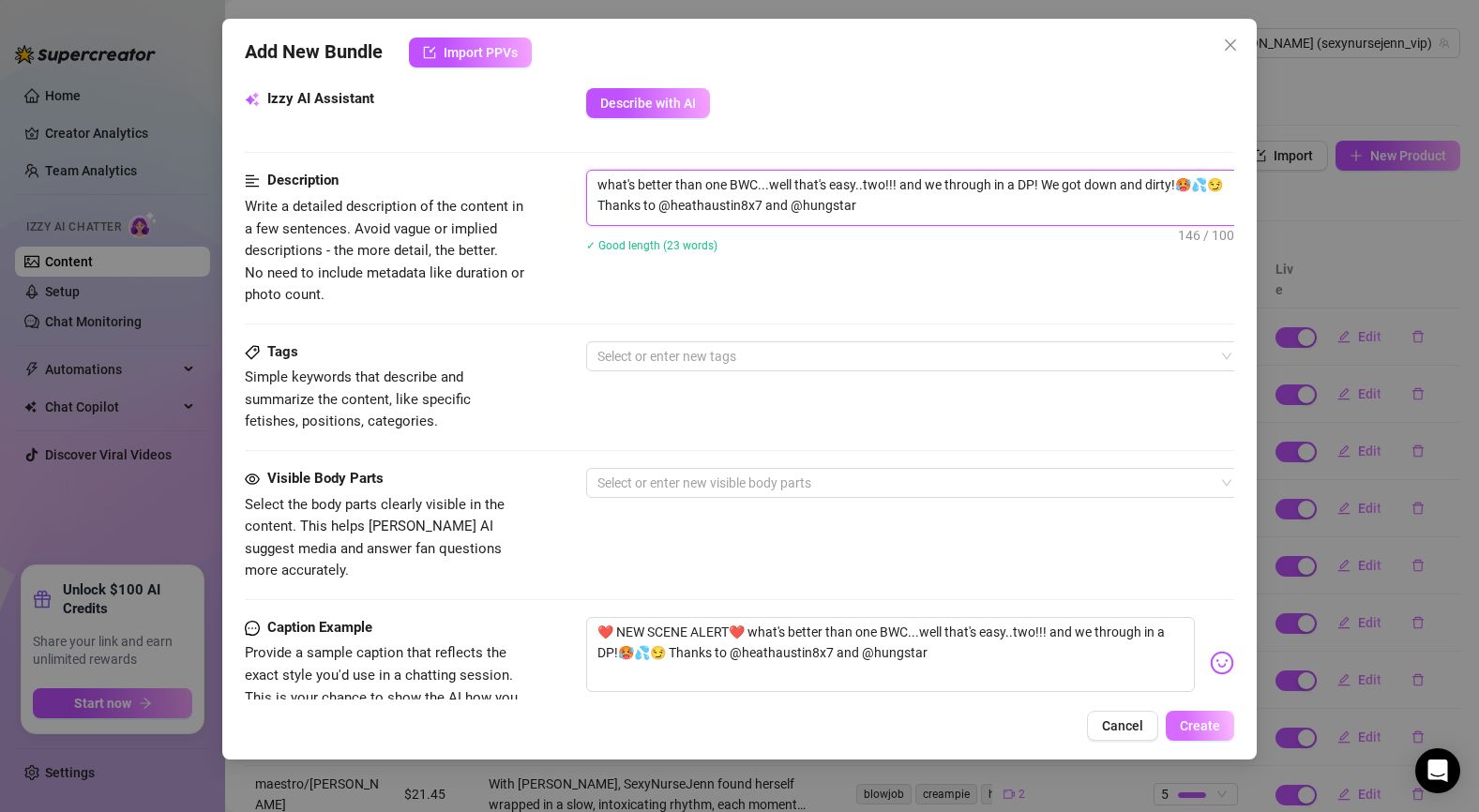
type textarea "what's better than one BWC...well that's easy..two!!! and we through in a DP! W…"
click at [1214, 737] on button "Create" at bounding box center [1200, 725] width 69 height 30
